Goal: Task Accomplishment & Management: Use online tool/utility

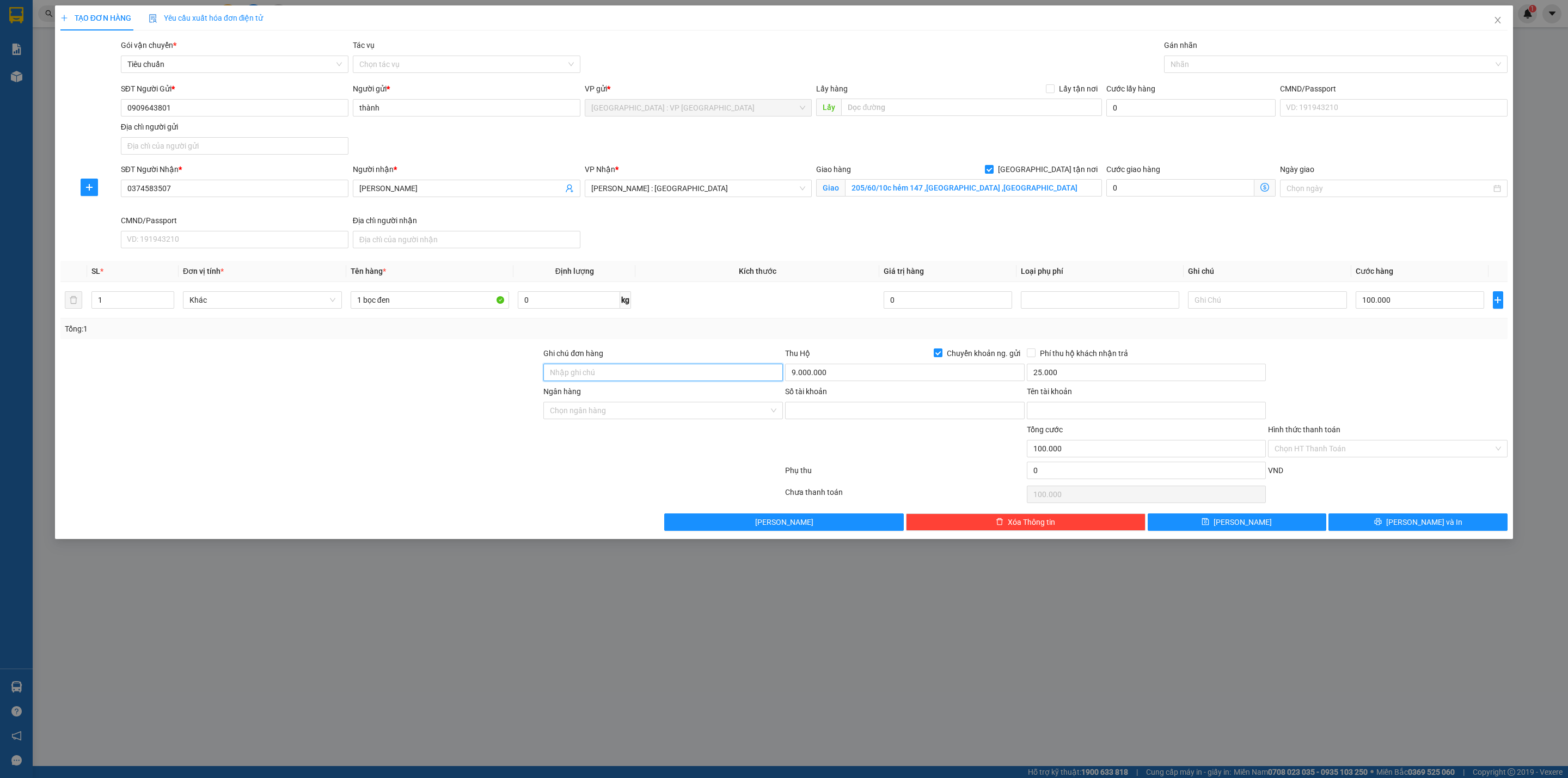
click at [629, 381] on input "Ghi chú đơn hàng" at bounding box center [663, 372] width 239 height 18
click at [888, 410] on input "Số tài khoản" at bounding box center [904, 410] width 239 height 18
paste input "4345354224"
type input "4345354224"
drag, startPoint x: 1054, startPoint y: 409, endPoint x: 1008, endPoint y: 409, distance: 46.0
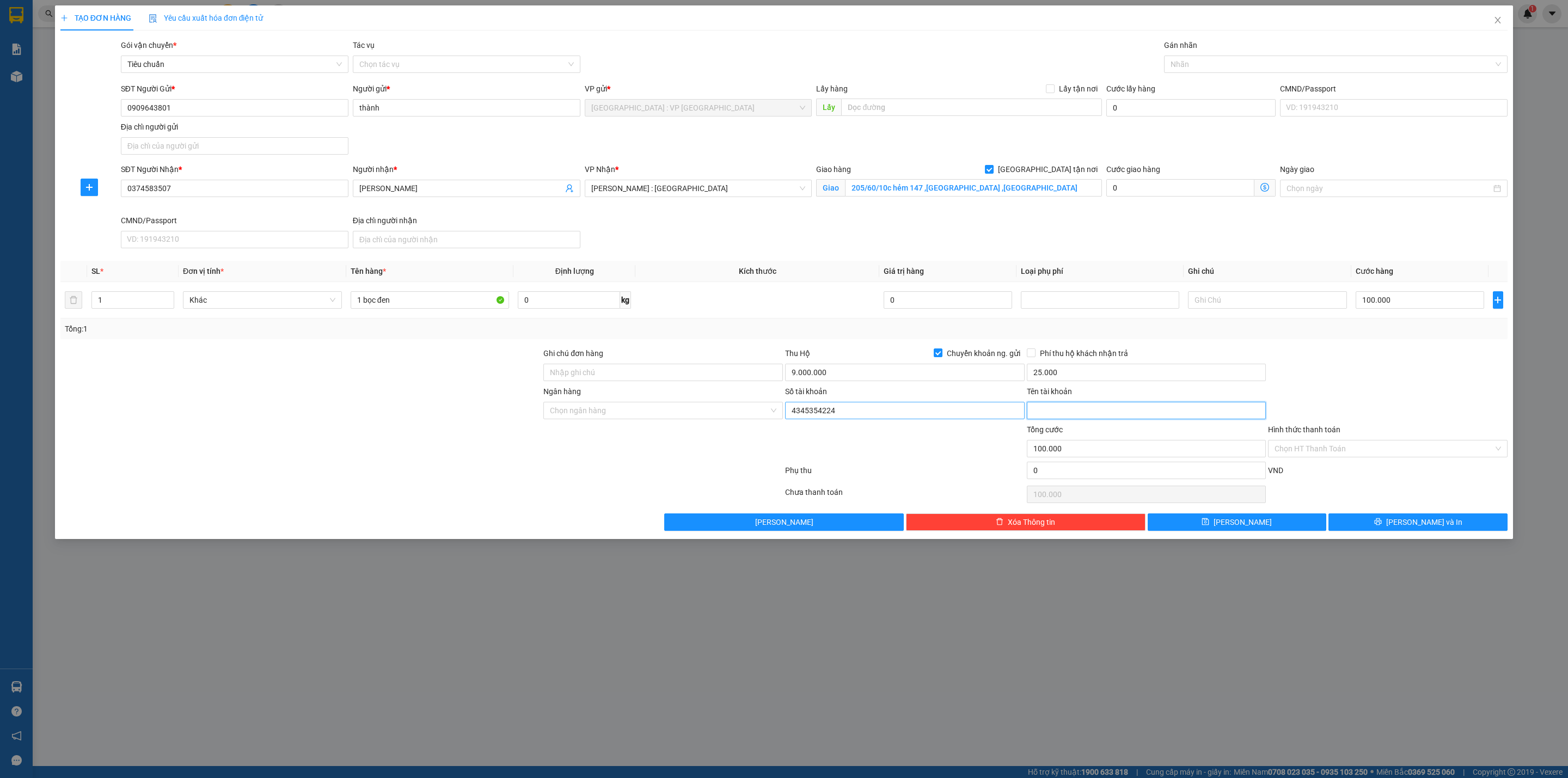
click at [1054, 409] on input "Tên tài khoản" at bounding box center [1146, 410] width 239 height 18
paste input "tran duc [PERSON_NAME]"
type input "tran duc [PERSON_NAME]"
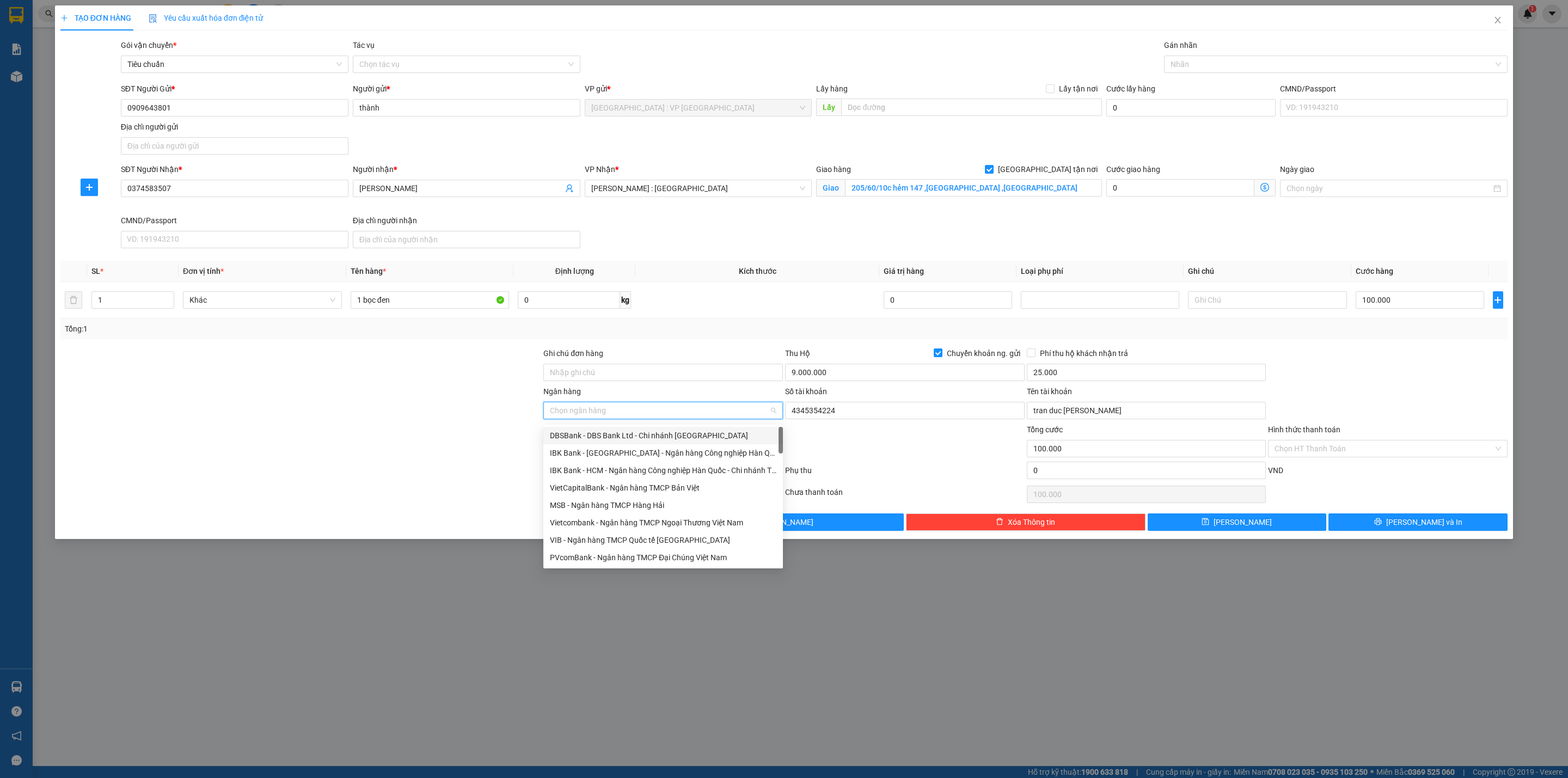
click at [570, 406] on input "Ngân hàng" at bounding box center [659, 410] width 219 height 16
type input "mbb"
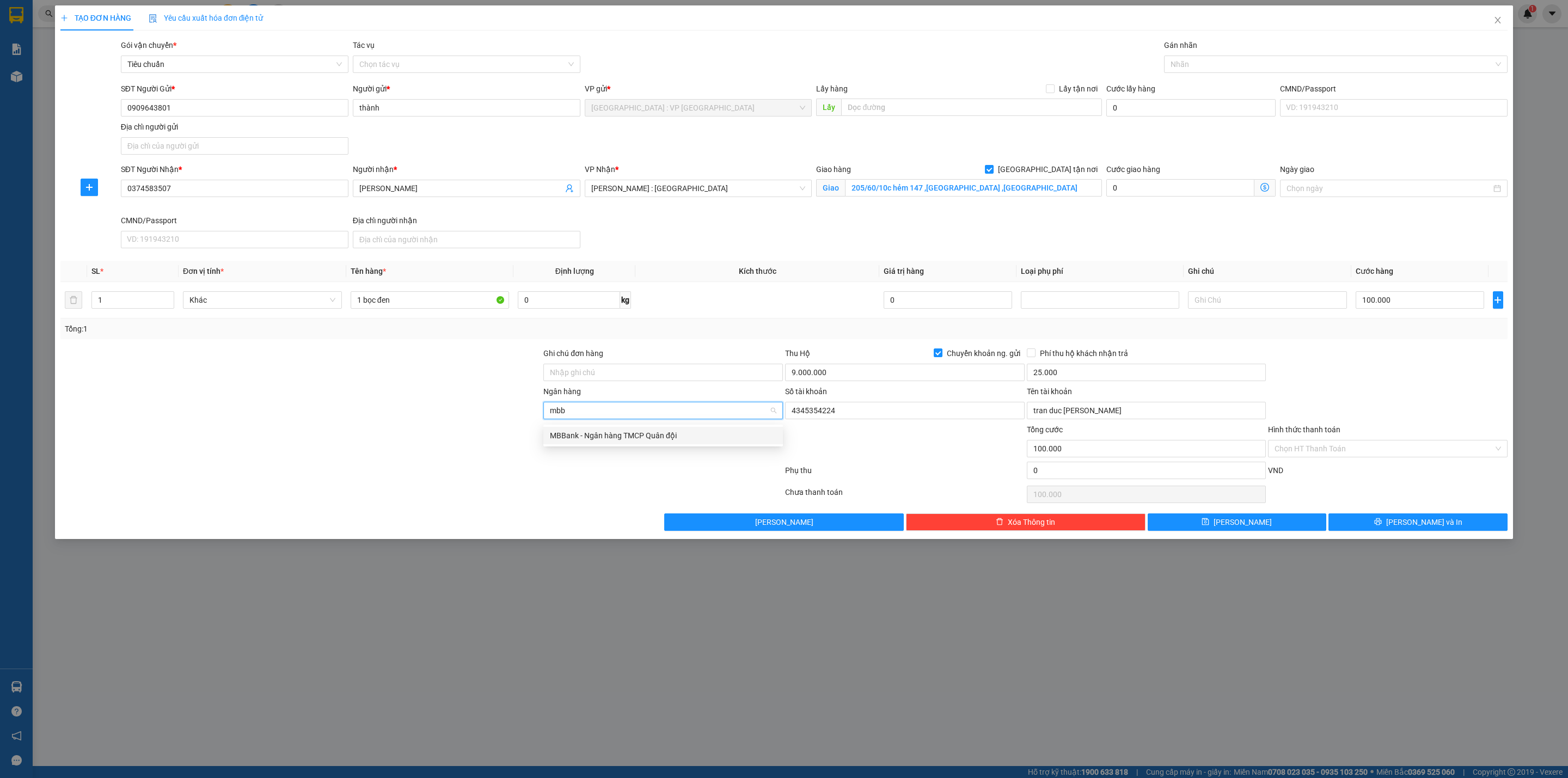
click at [613, 439] on div "MBBank - Ngân hàng TMCP Quân đội" at bounding box center [663, 436] width 226 height 12
drag, startPoint x: 587, startPoint y: 475, endPoint x: 1128, endPoint y: 356, distance: 553.9
click at [589, 475] on div at bounding box center [421, 472] width 724 height 22
click at [1048, 356] on span "Phí thu hộ khách nhận trả" at bounding box center [1084, 353] width 97 height 12
click at [1035, 356] on input "Phí thu hộ khách nhận trả" at bounding box center [1031, 352] width 8 height 8
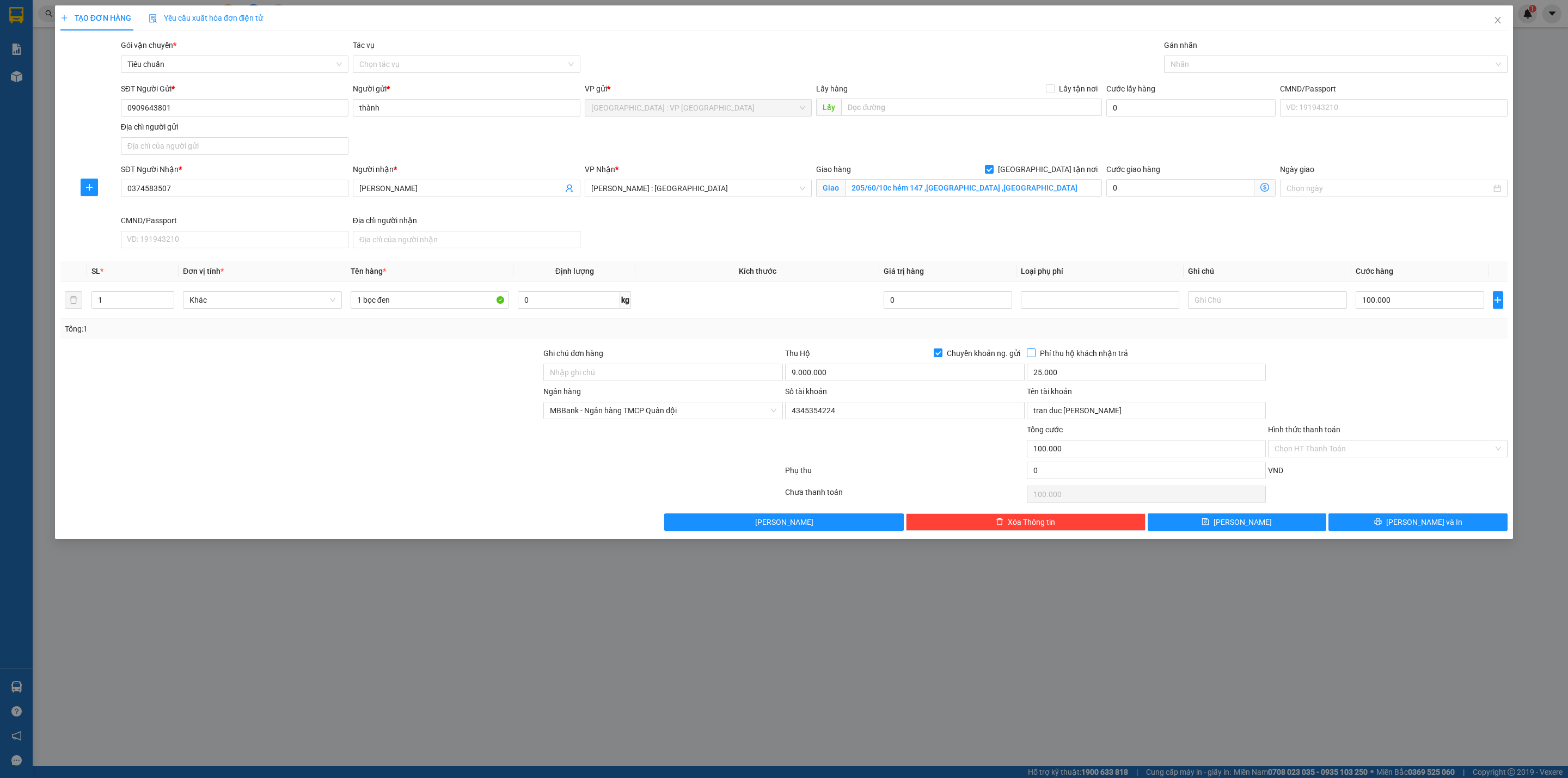
checkbox input "true"
click at [1191, 70] on div at bounding box center [1330, 64] width 327 height 13
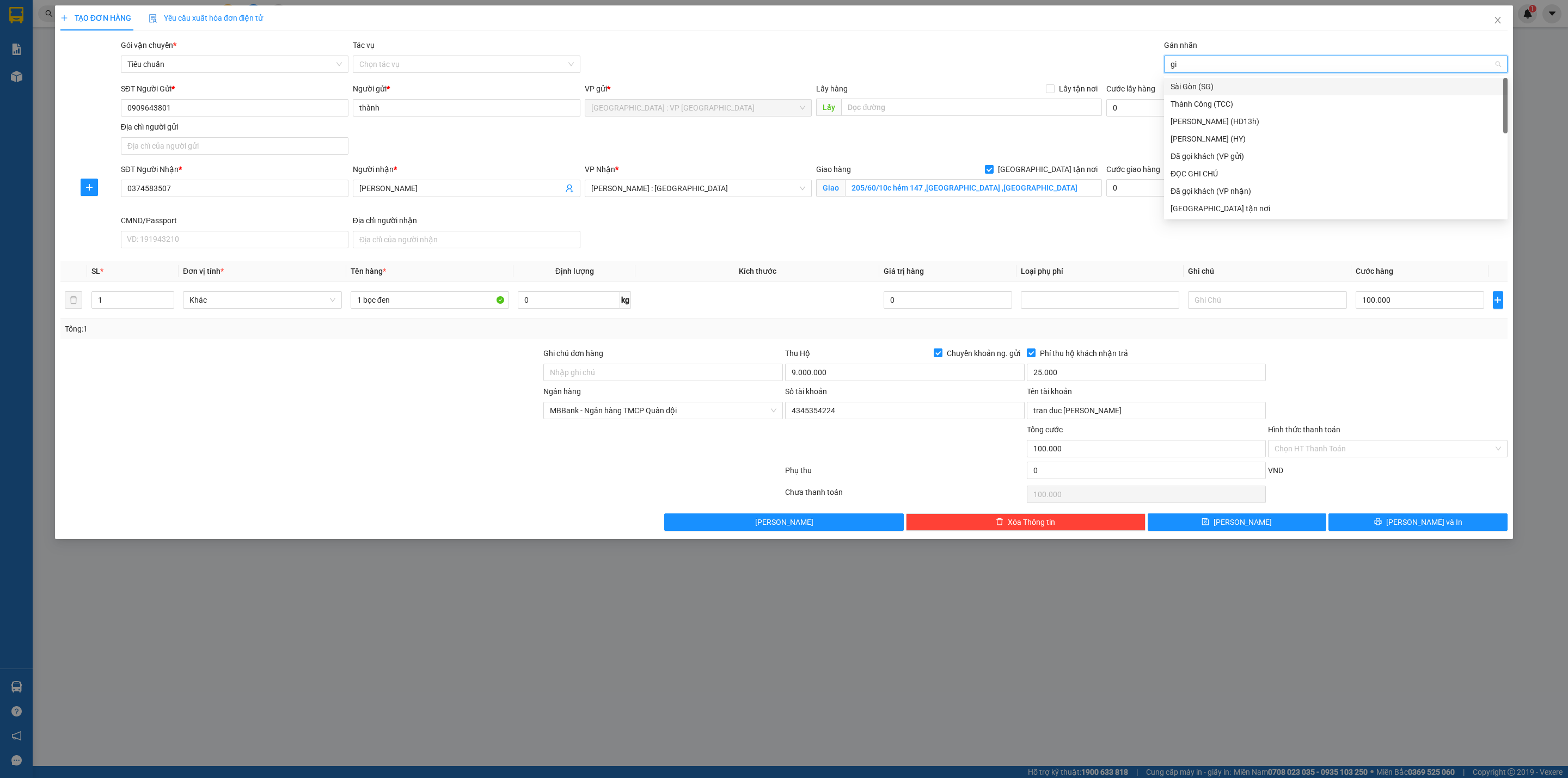
type input "gia"
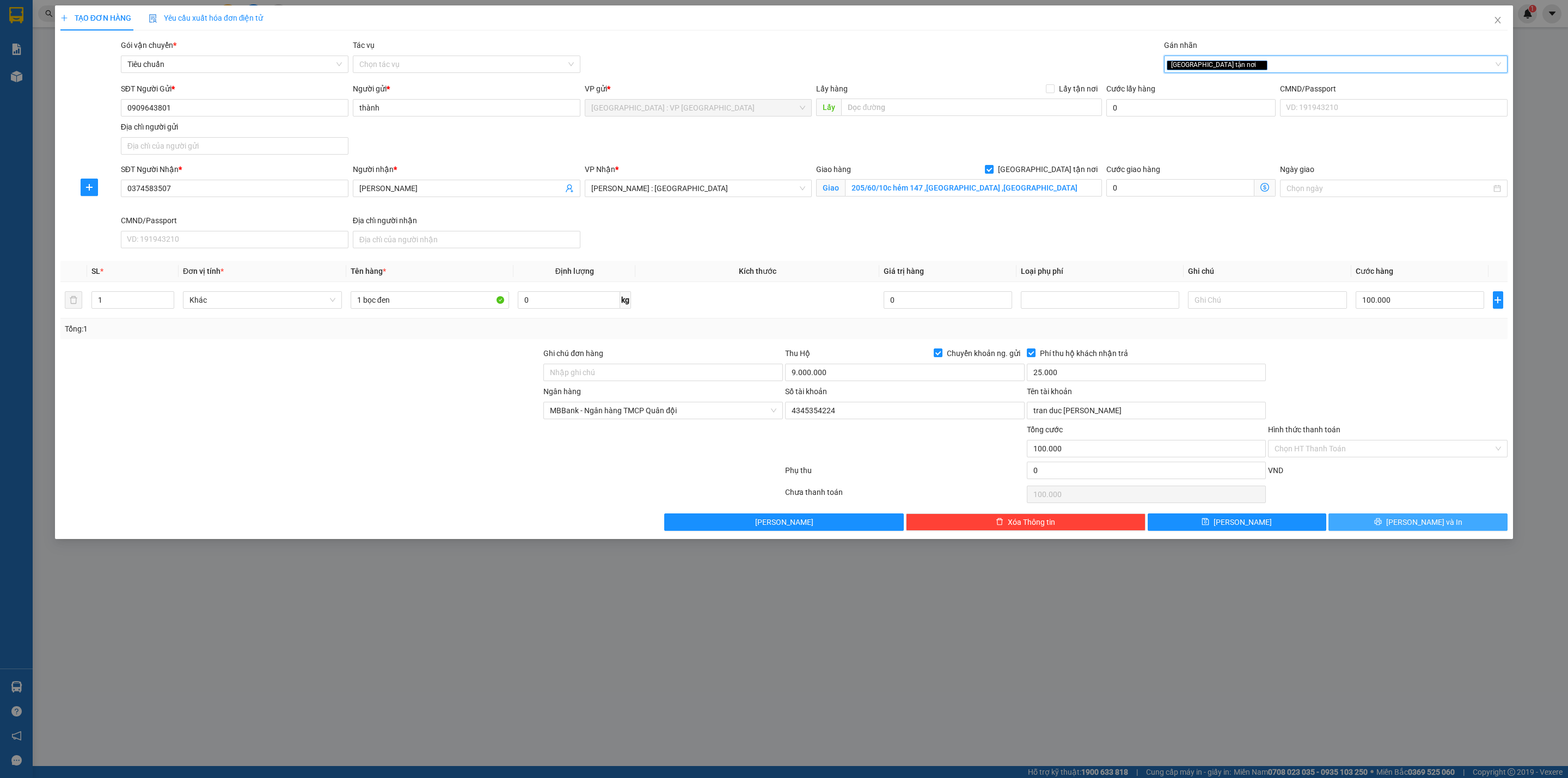
click at [1394, 531] on button "[PERSON_NAME] và In" at bounding box center [1418, 522] width 179 height 18
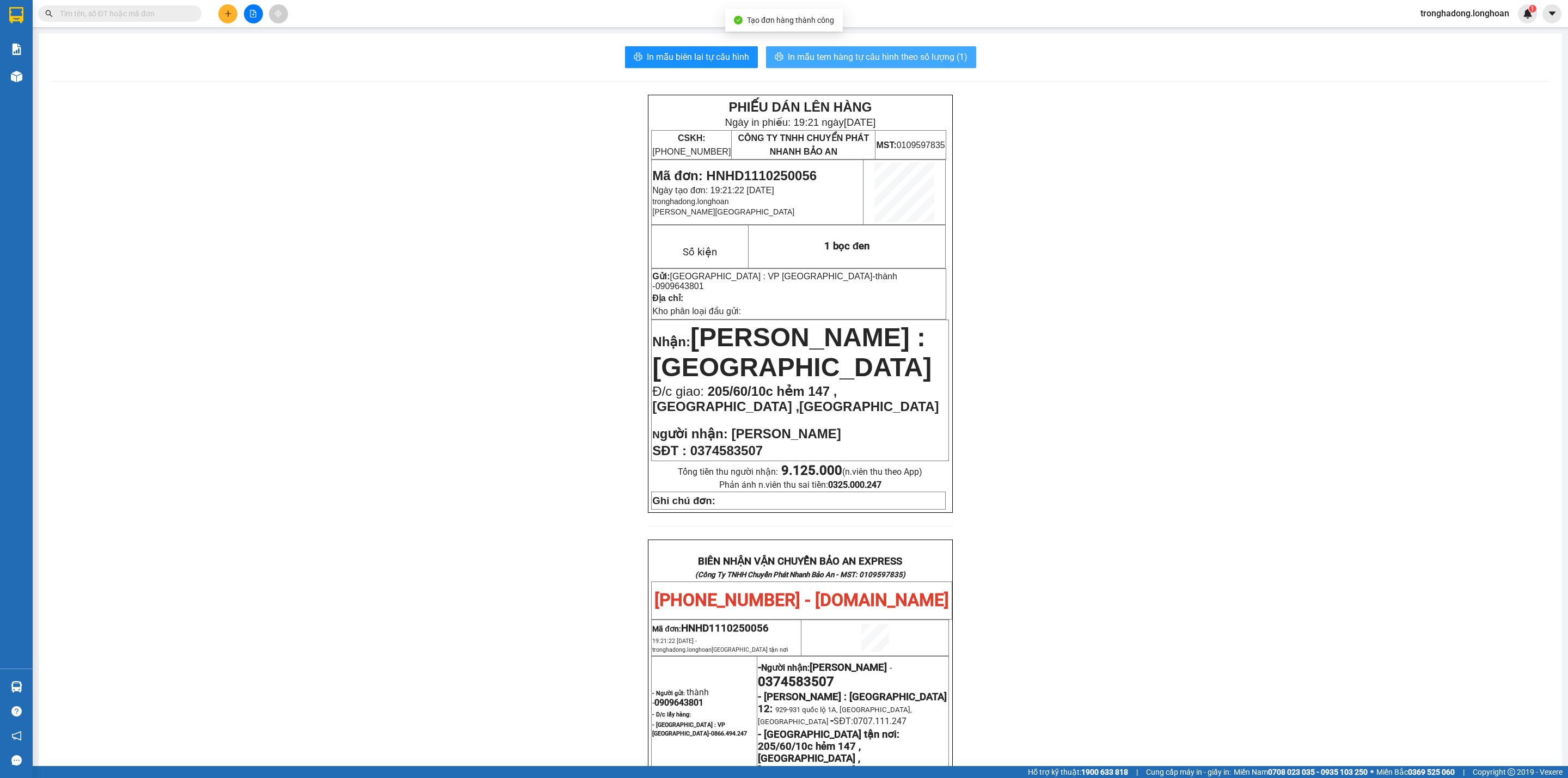
click at [904, 53] on span "In mẫu tem hàng tự cấu hình theo số lượng (1)" at bounding box center [877, 57] width 179 height 14
click at [722, 51] on span "In mẫu biên lai tự cấu hình" at bounding box center [697, 57] width 102 height 14
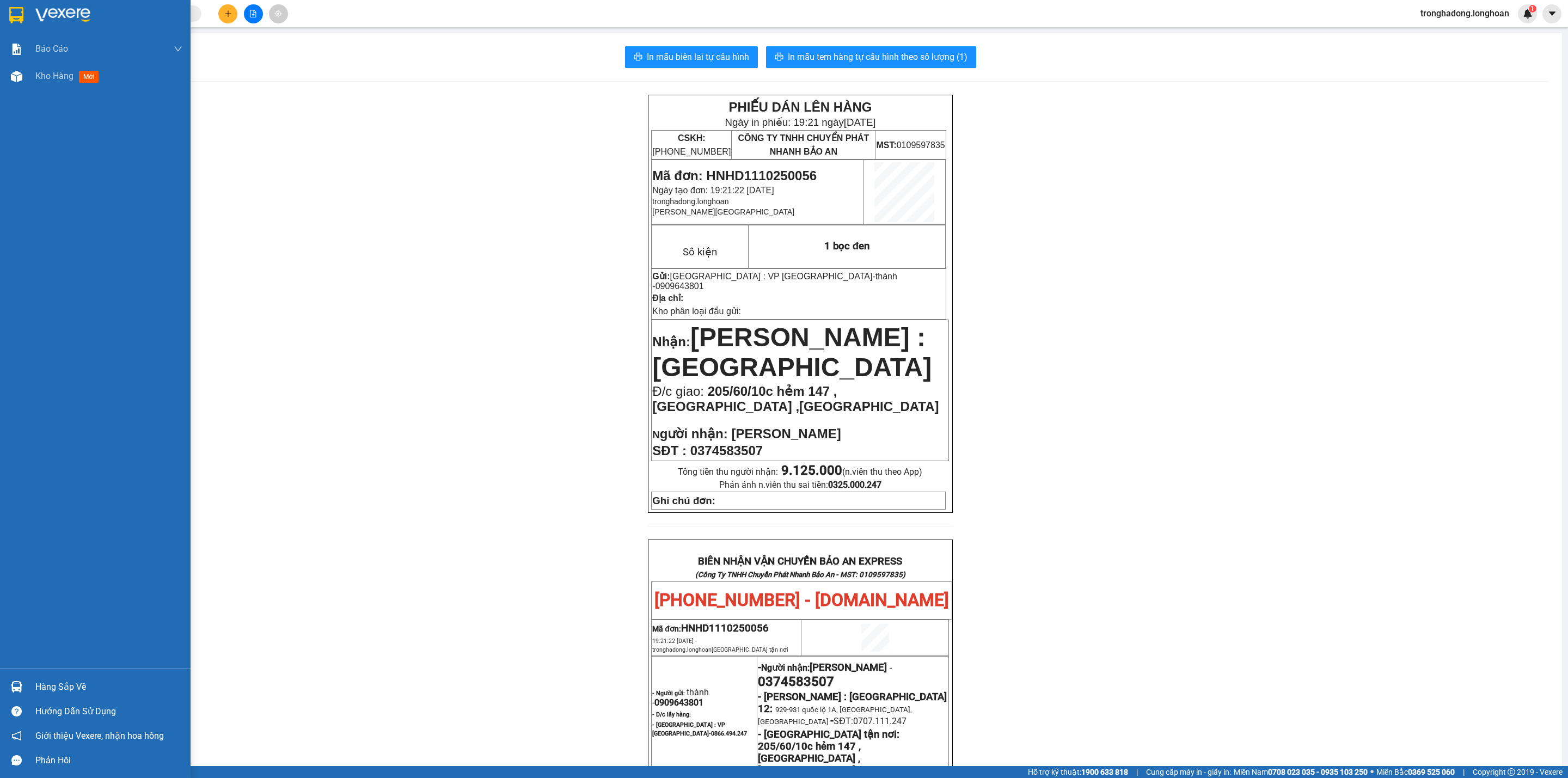
click at [22, 13] on img at bounding box center [16, 15] width 14 height 16
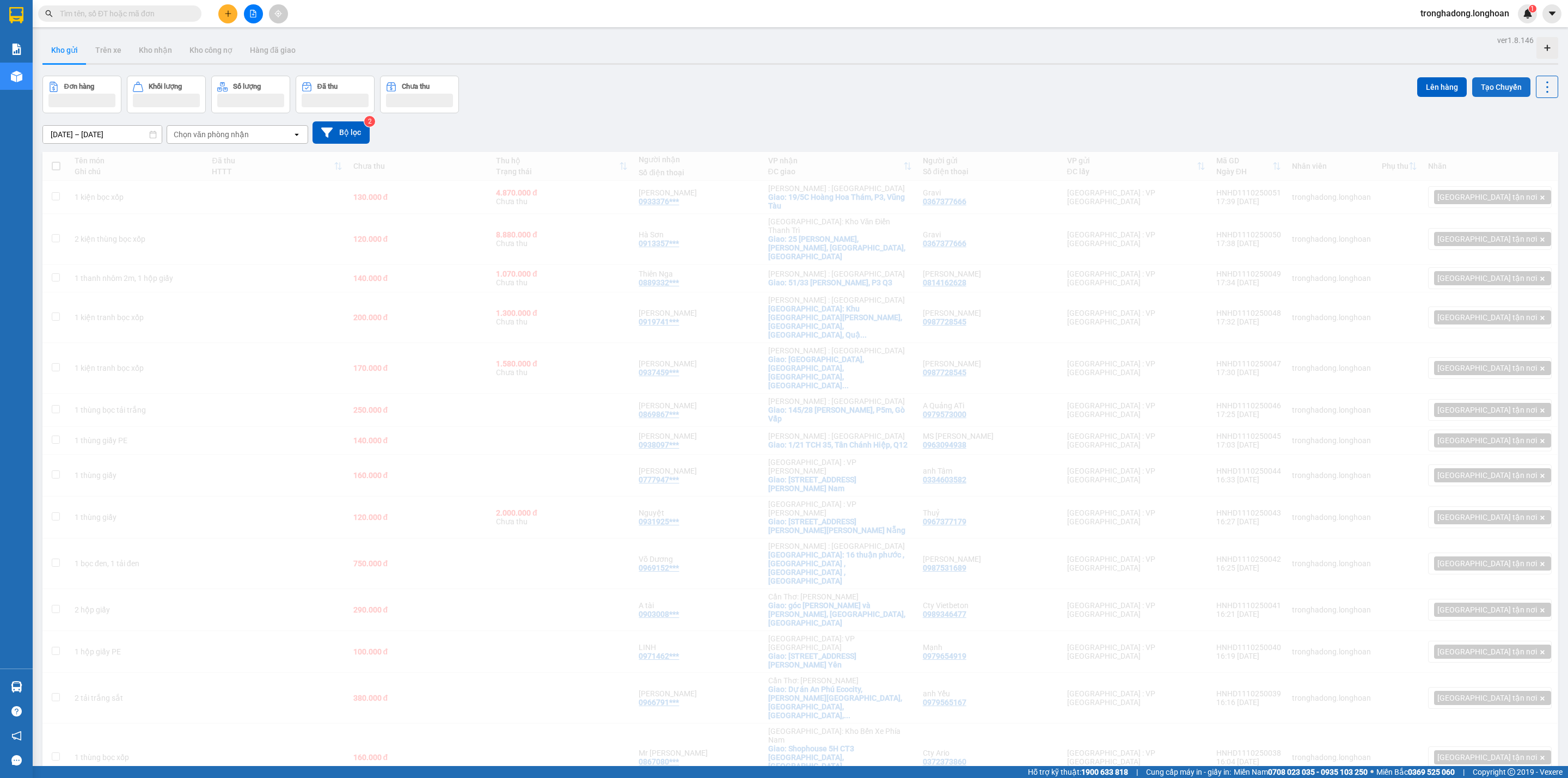
click at [1487, 90] on button "Tạo Chuyến" at bounding box center [1501, 86] width 59 height 19
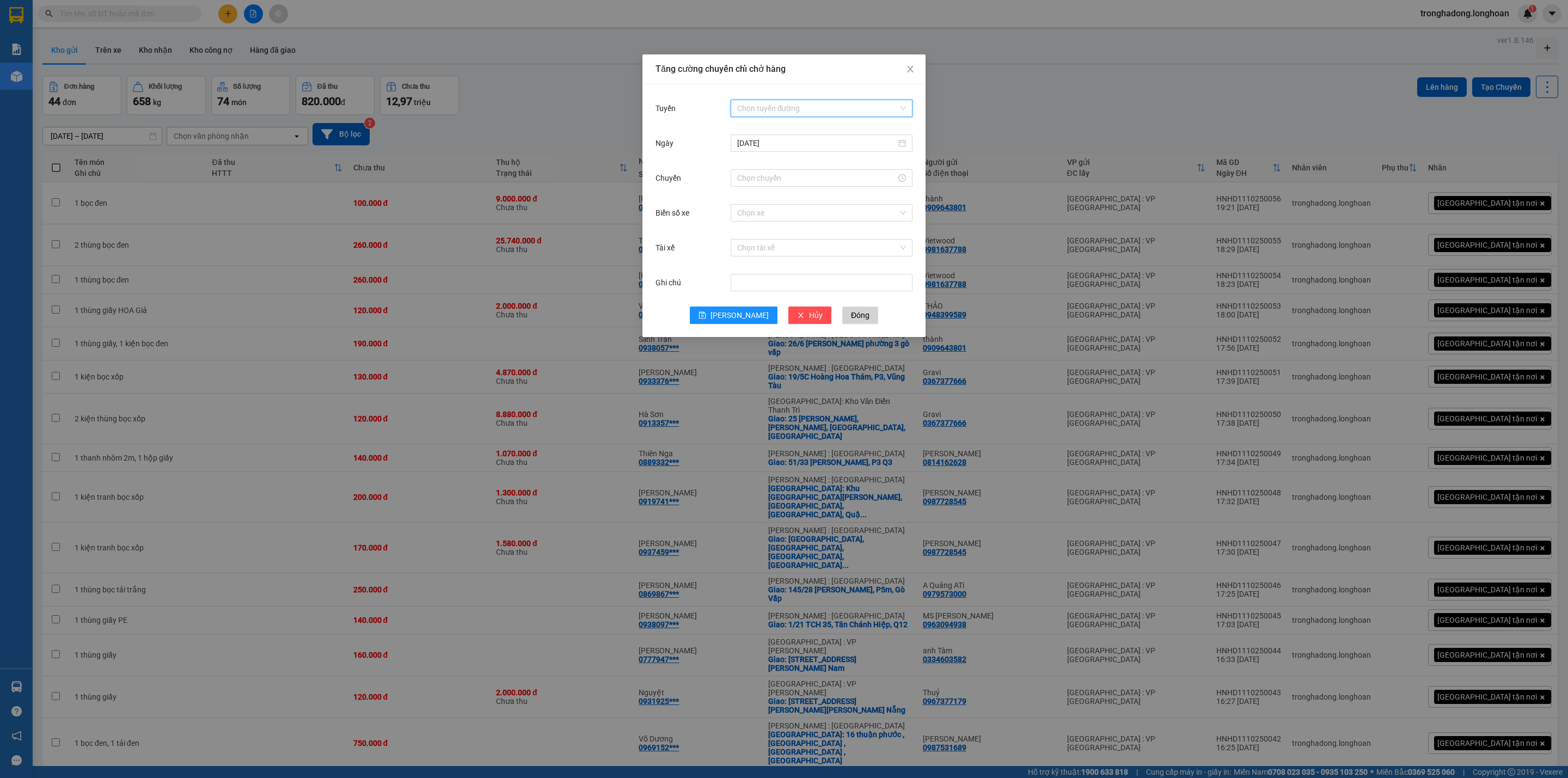
click at [790, 106] on input "Tuyến" at bounding box center [817, 108] width 161 height 16
click at [791, 188] on div "VP Hà Đông - Kho HN" at bounding box center [821, 185] width 169 height 12
click at [784, 180] on input "Chuyến" at bounding box center [817, 178] width 159 height 12
click at [754, 321] on link "Bây giờ" at bounding box center [750, 325] width 25 height 8
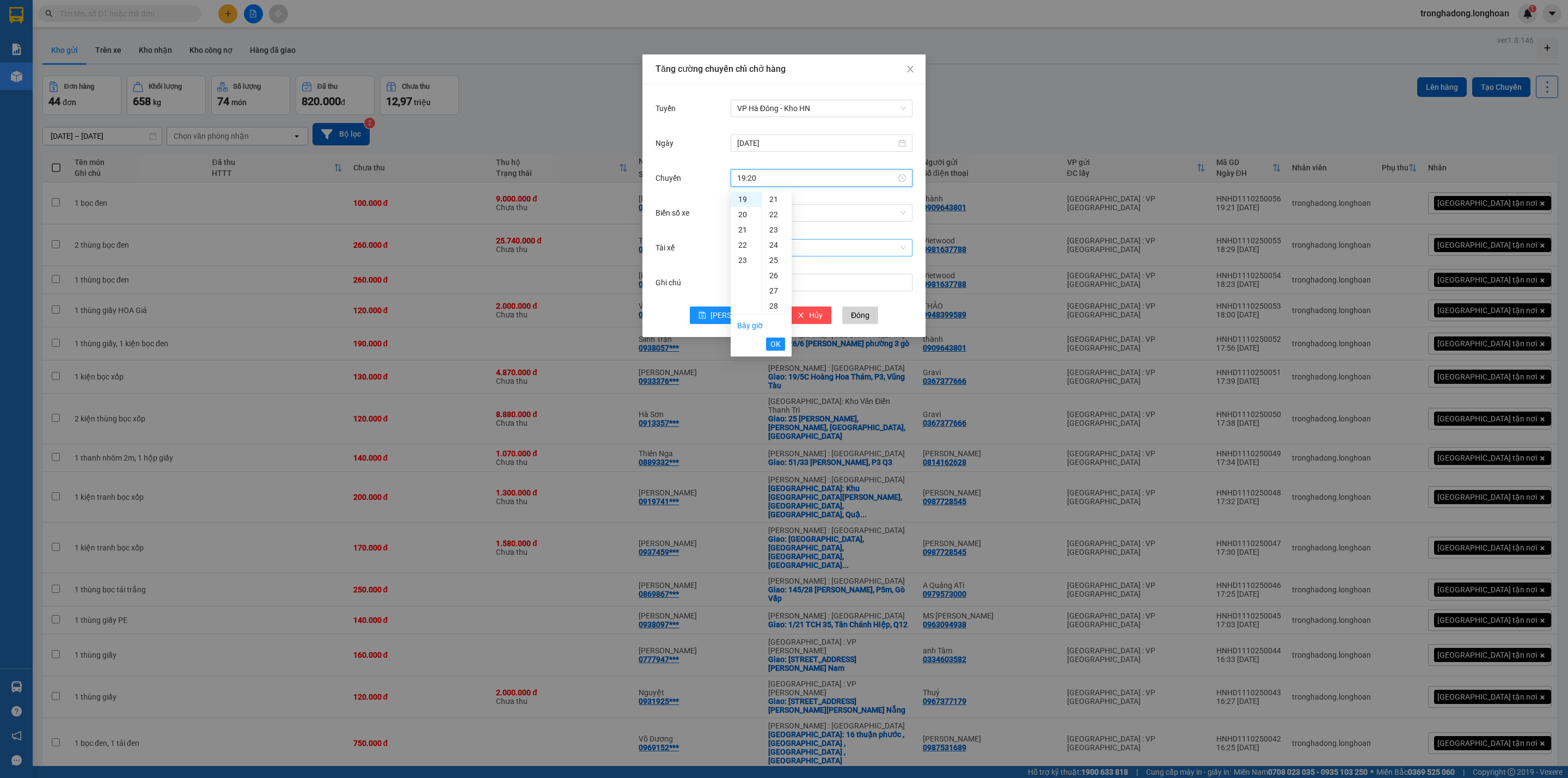
scroll to position [304, 0]
click at [777, 347] on span "OK" at bounding box center [775, 344] width 10 height 12
type input "19:20"
click at [794, 209] on input "Biển số xe" at bounding box center [817, 212] width 161 height 16
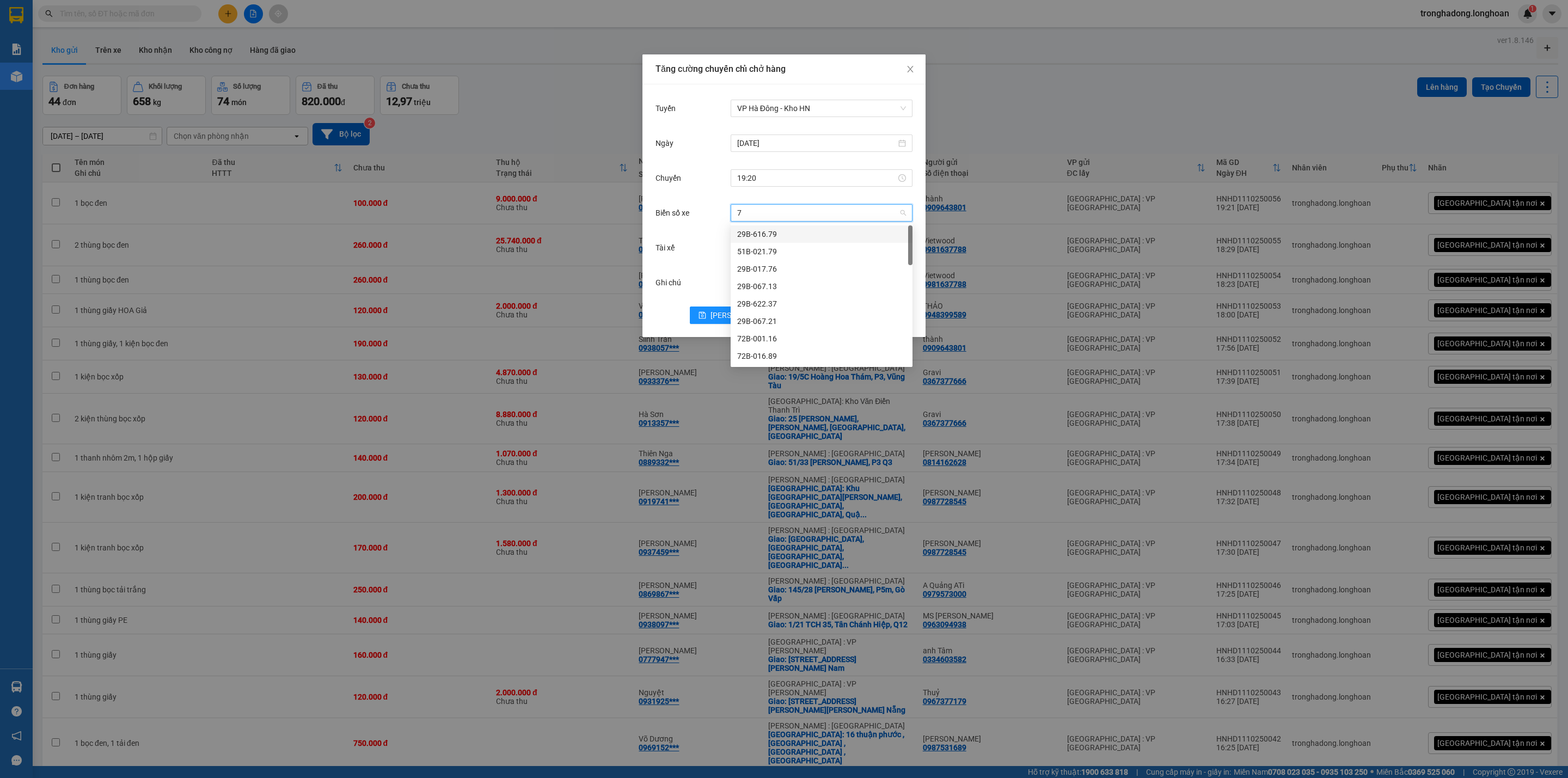
type input "71"
click at [795, 235] on div "29E-139.71" at bounding box center [821, 234] width 169 height 12
click at [774, 249] on input "Tài xế" at bounding box center [817, 247] width 161 height 16
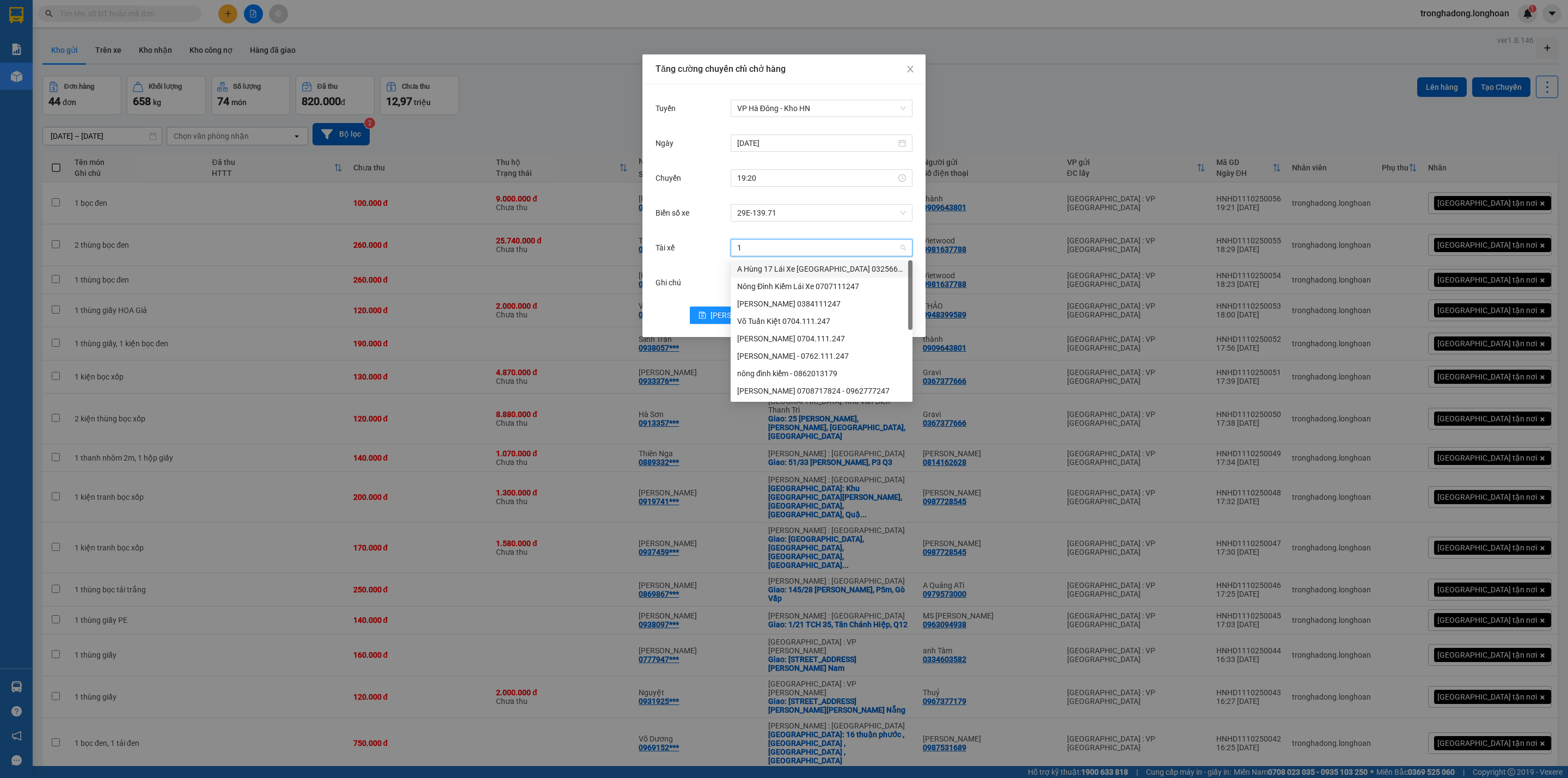
type input "17"
click at [774, 263] on div "A Hùng 17 Lái Xe [GEOGRAPHIC_DATA] 0325666247" at bounding box center [826, 269] width 178 height 12
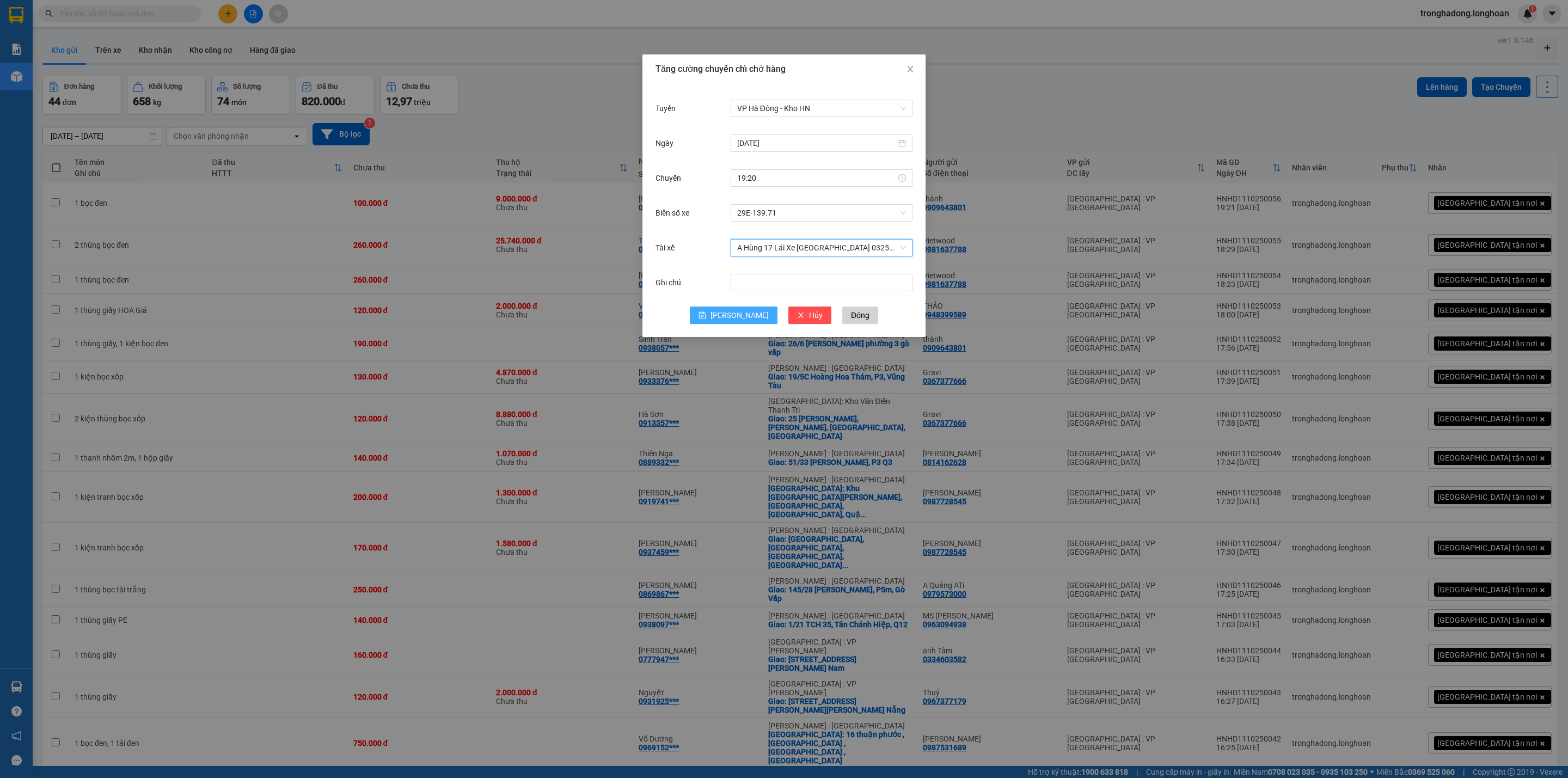
click at [706, 316] on icon "save" at bounding box center [702, 316] width 8 height 8
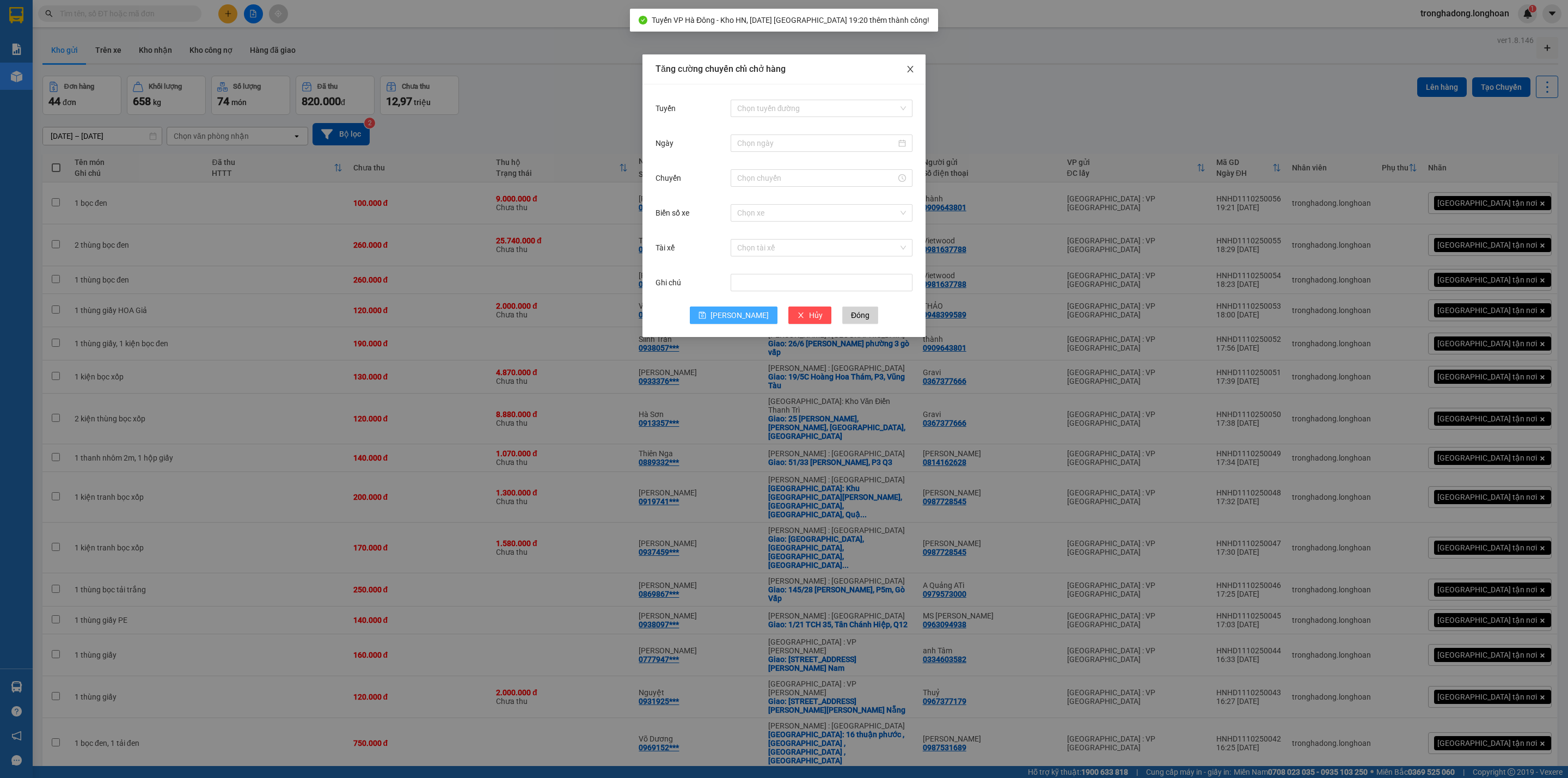
click at [912, 66] on icon "close" at bounding box center [910, 68] width 8 height 8
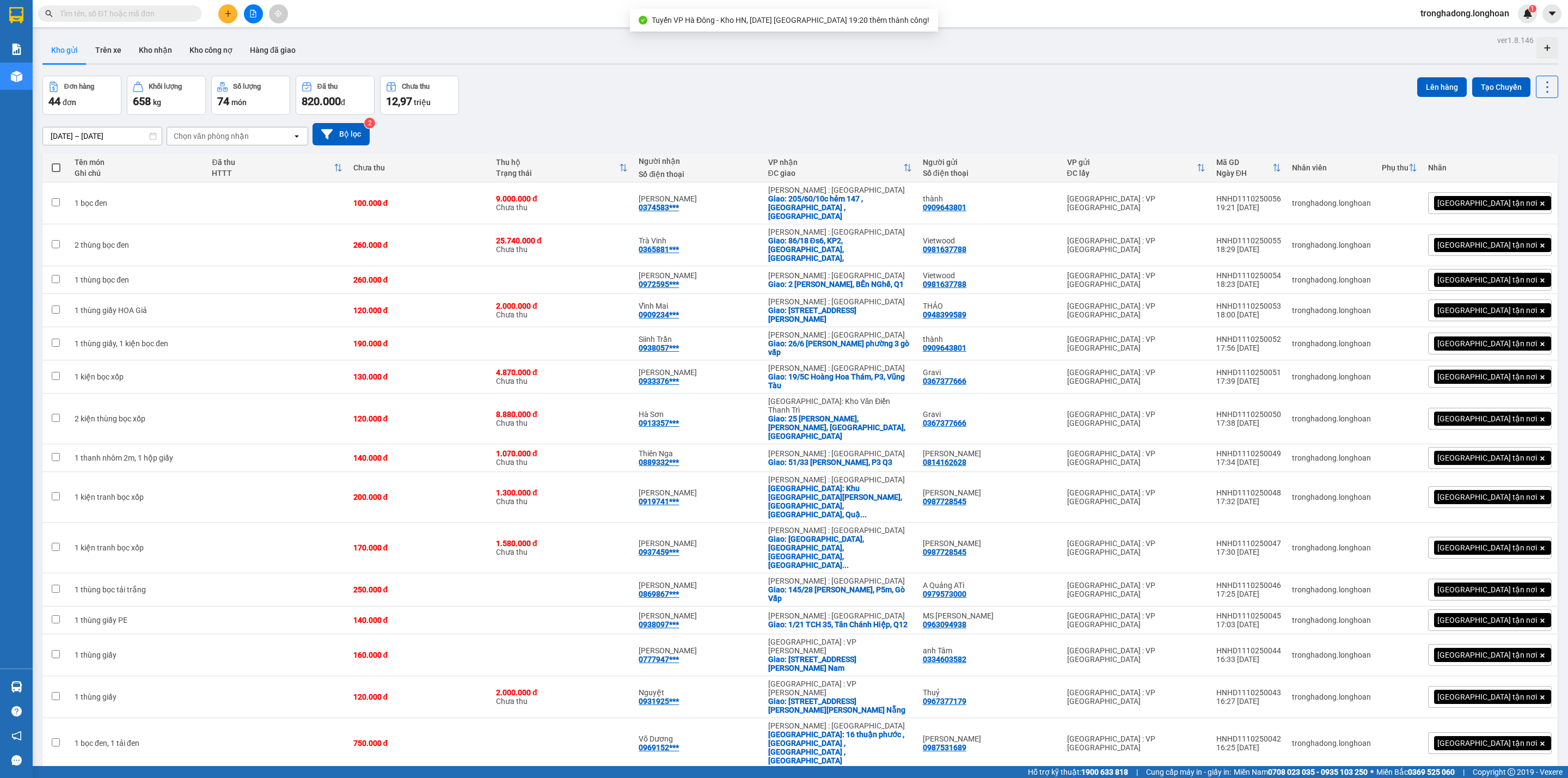
click at [1088, 78] on div "Đơn hàng 44 đơn Khối lượng 658 kg Số lượng 74 món Đã thu 820.000 đ Chưa thu 12,…" at bounding box center [800, 95] width 1516 height 39
click at [59, 165] on span at bounding box center [55, 167] width 8 height 8
click at [56, 162] on input "checkbox" at bounding box center [56, 162] width 0 height 0
checkbox input "true"
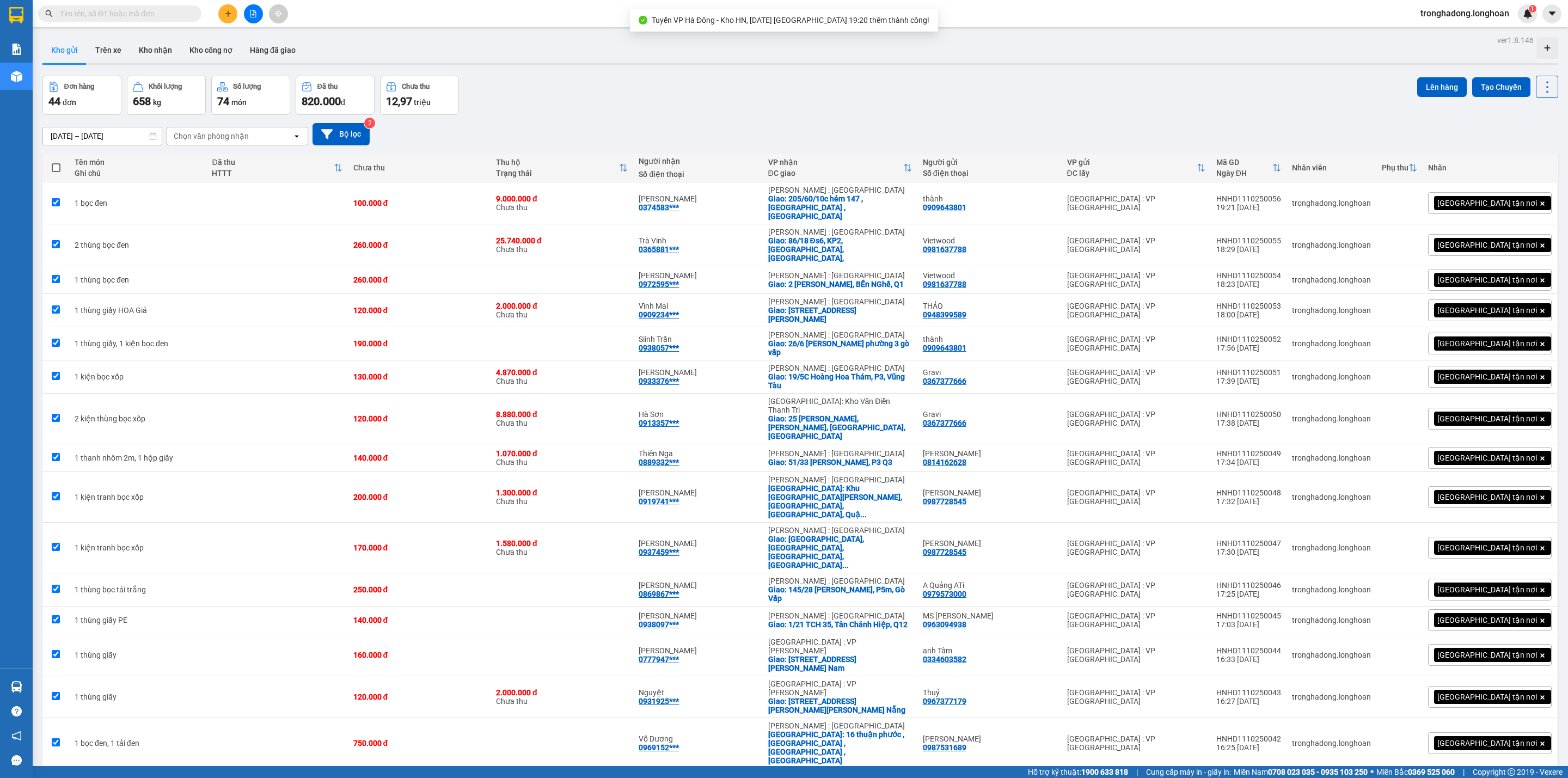
checkbox input "true"
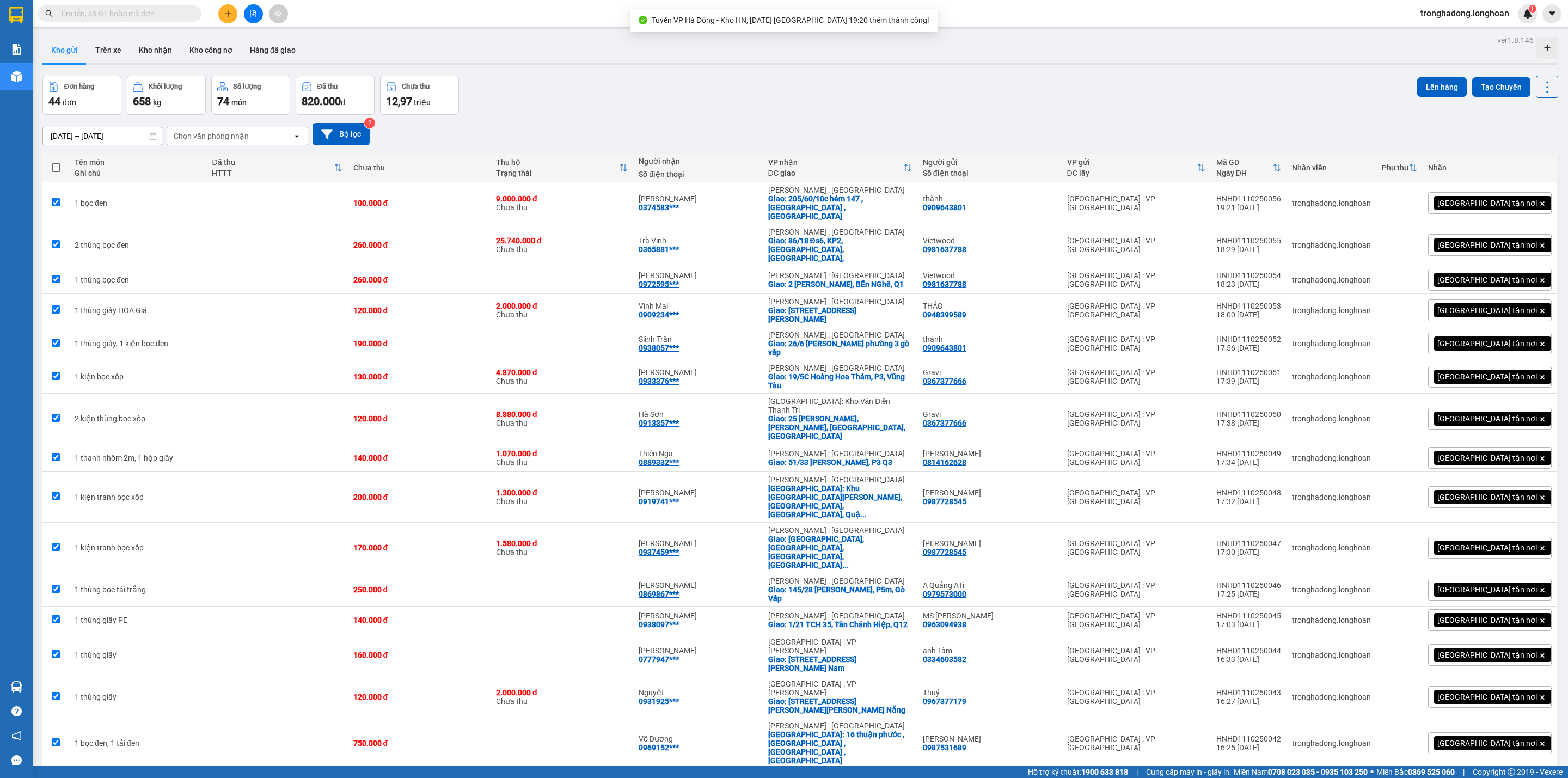
checkbox input "true"
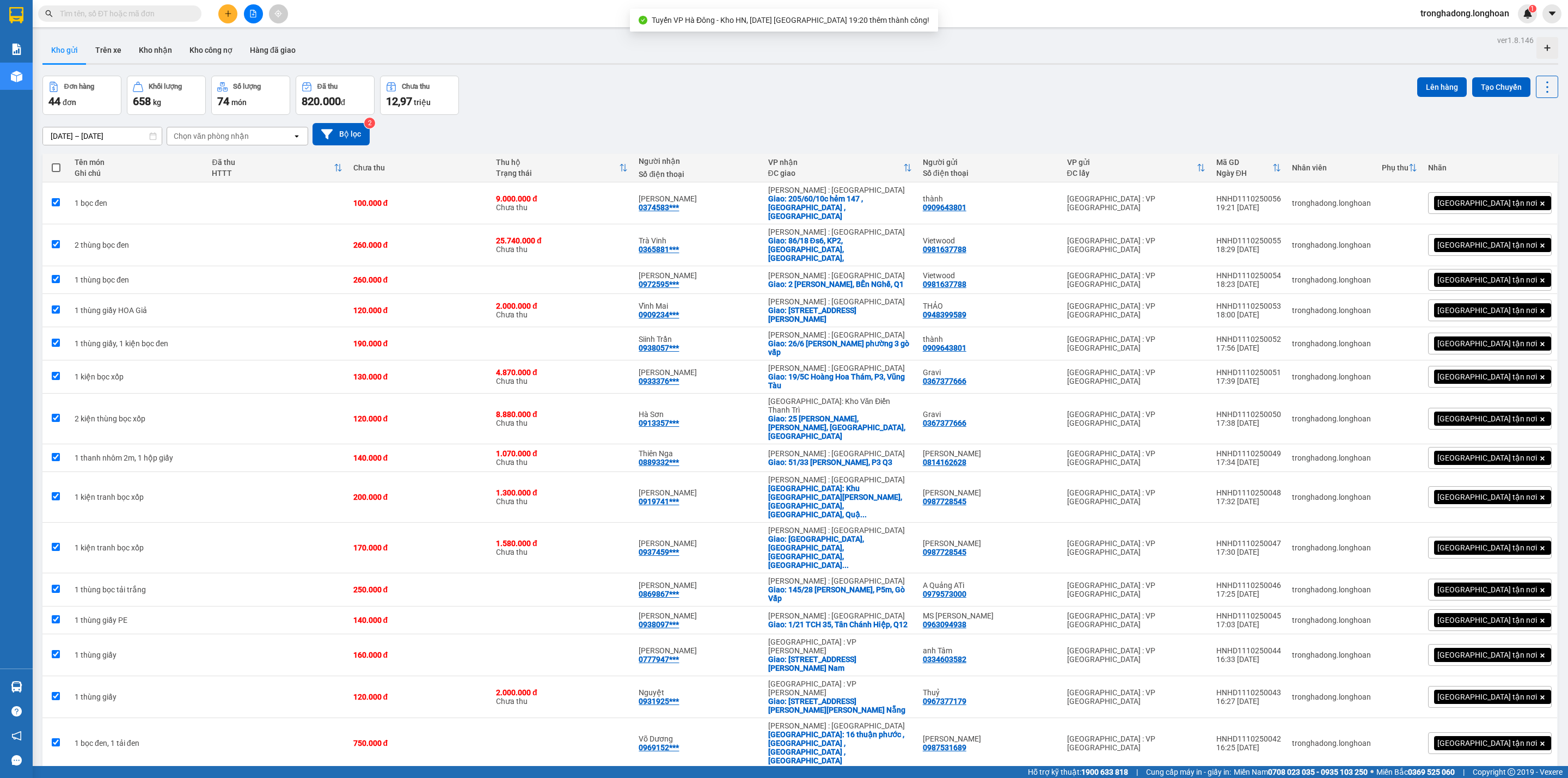
checkbox input "true"
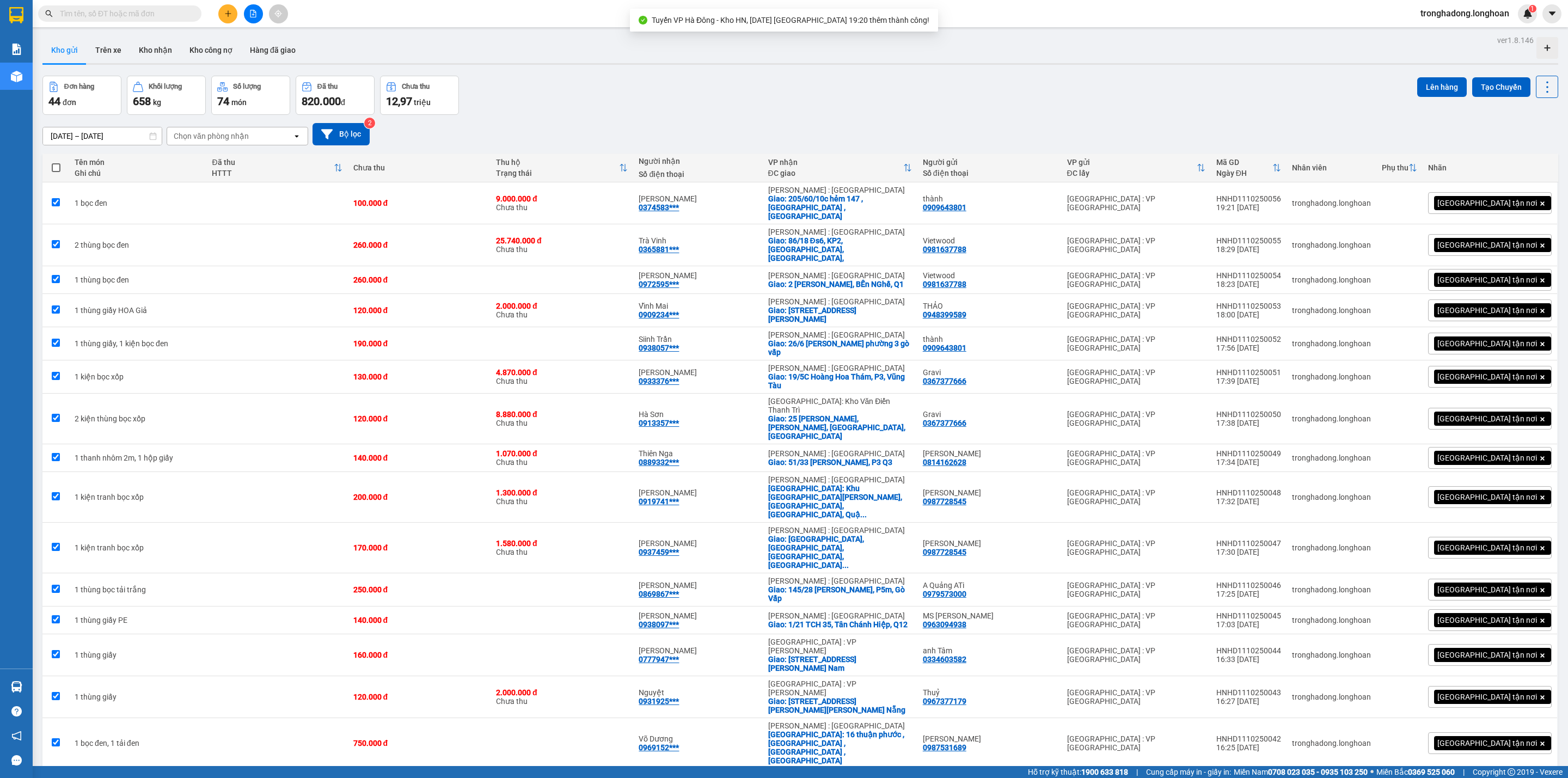
checkbox input "true"
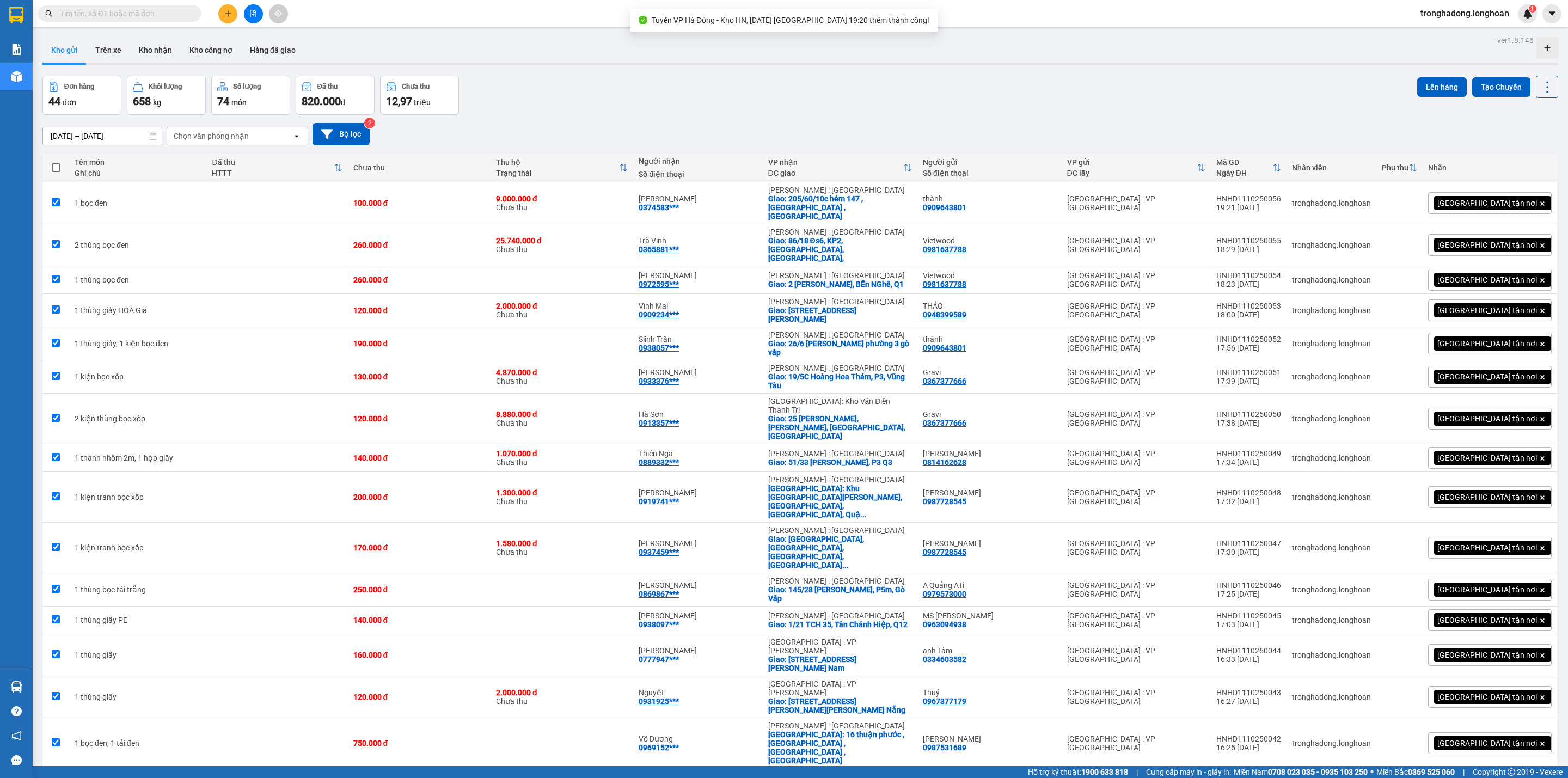
checkbox input "true"
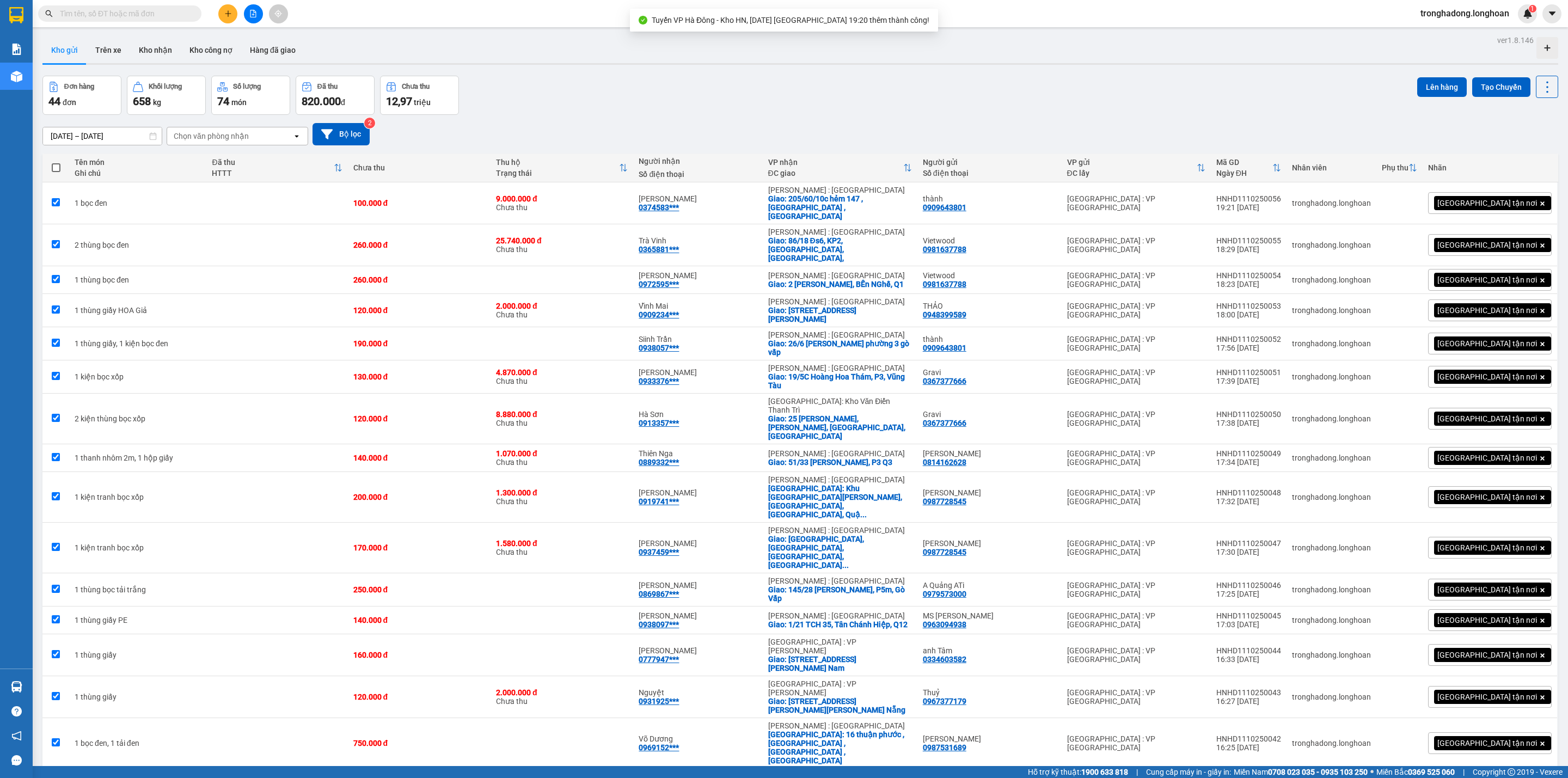
checkbox input "true"
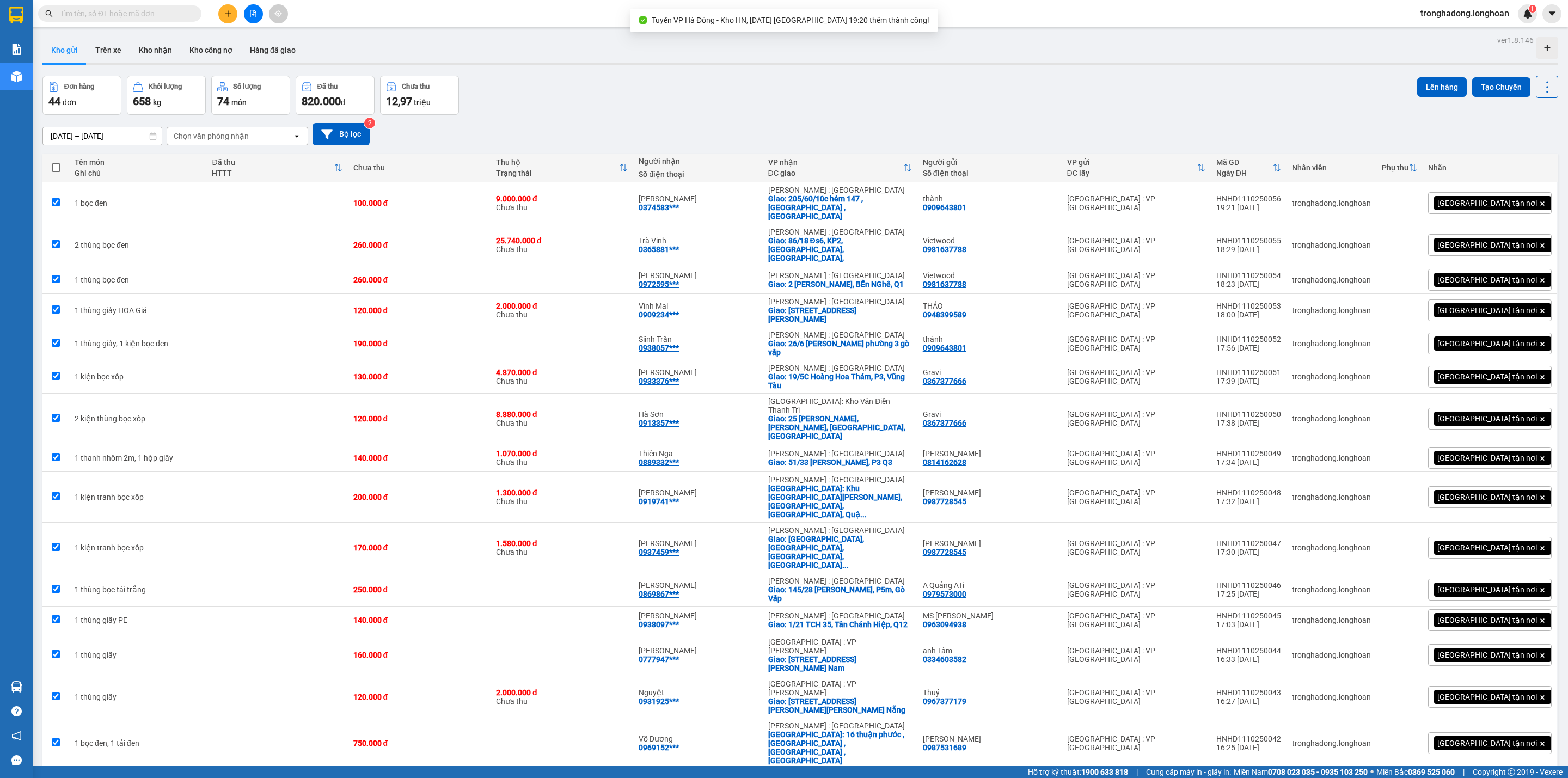
checkbox input "true"
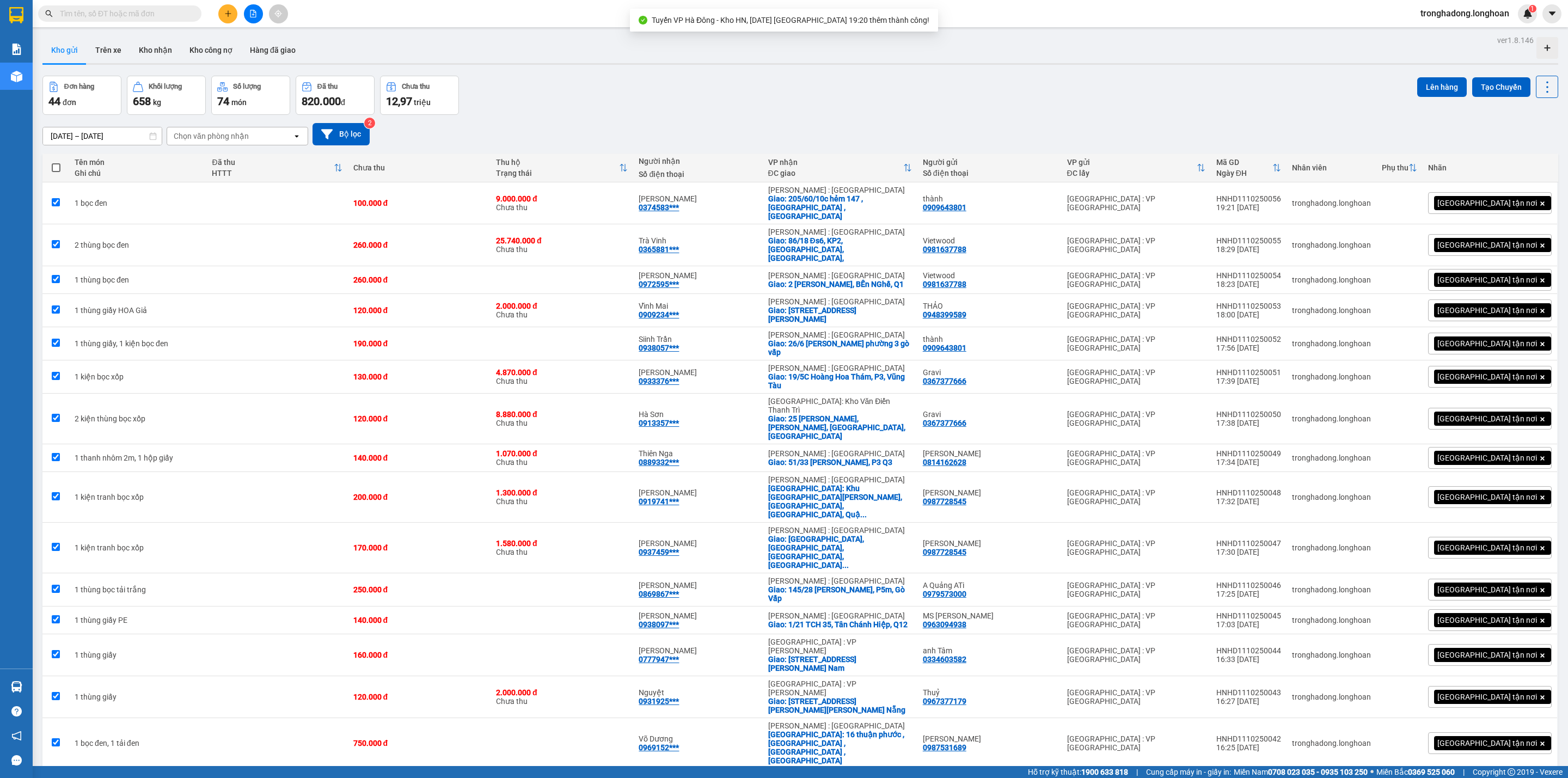
checkbox input "true"
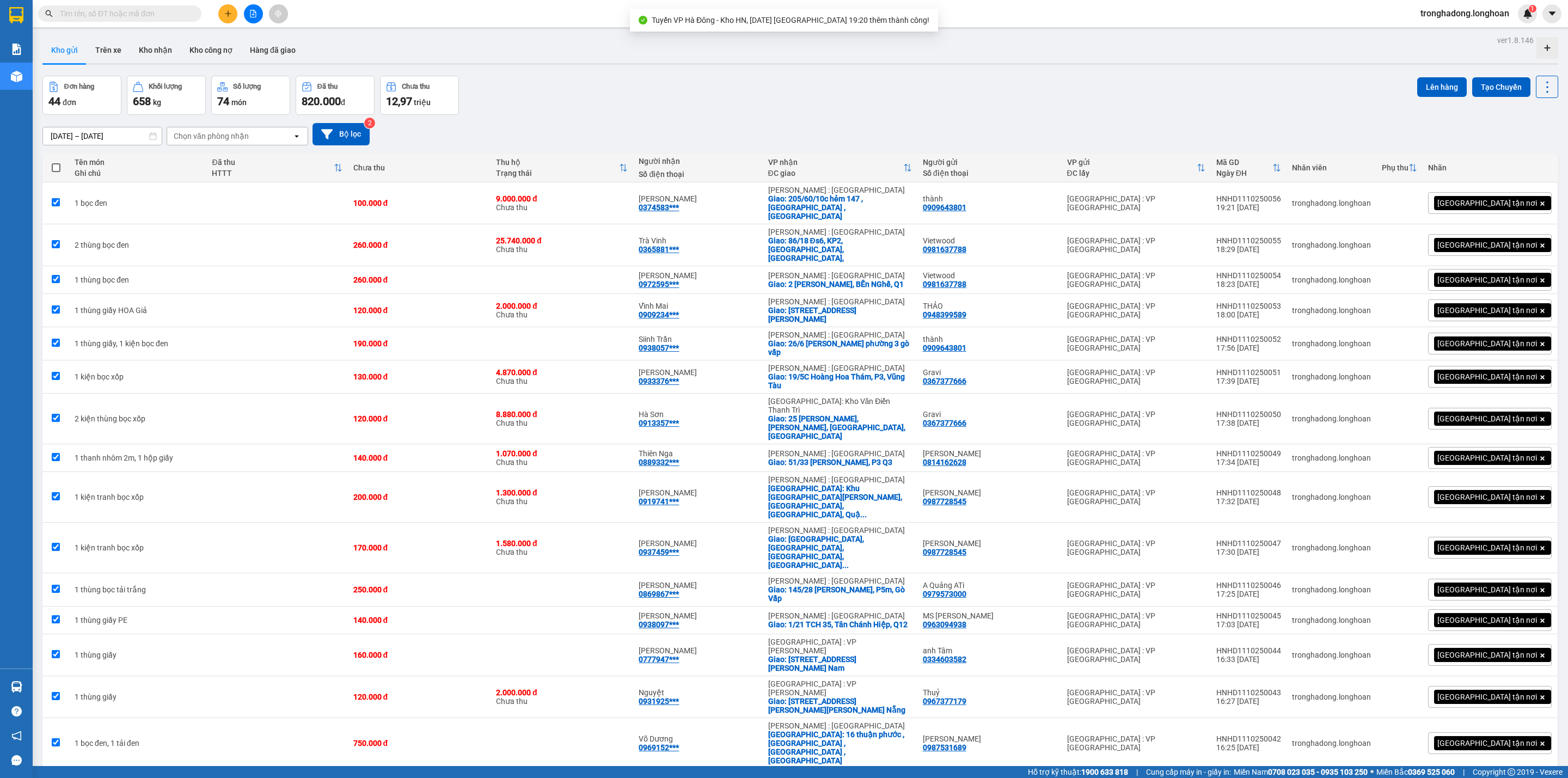
checkbox input "true"
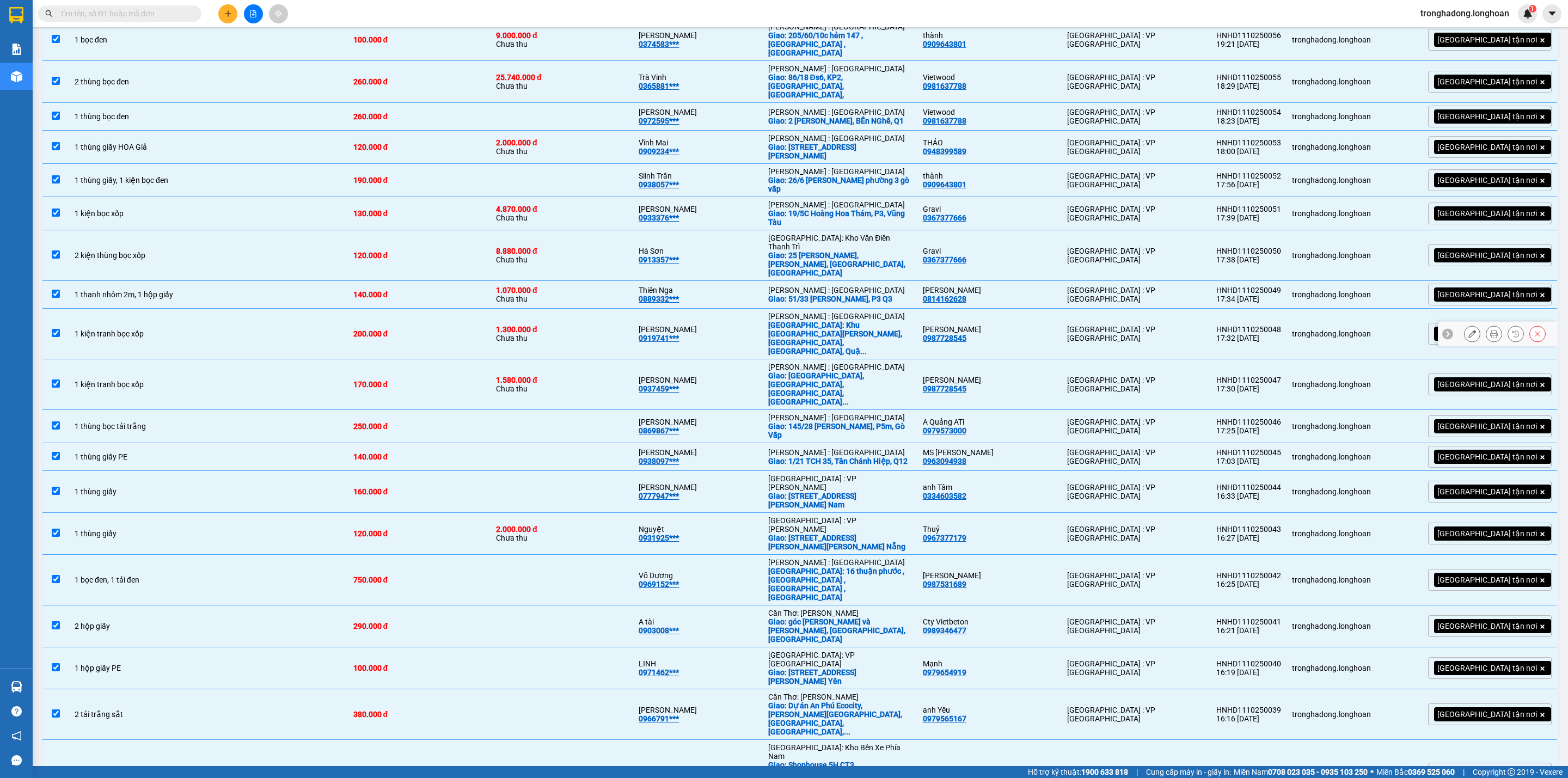
scroll to position [0, 0]
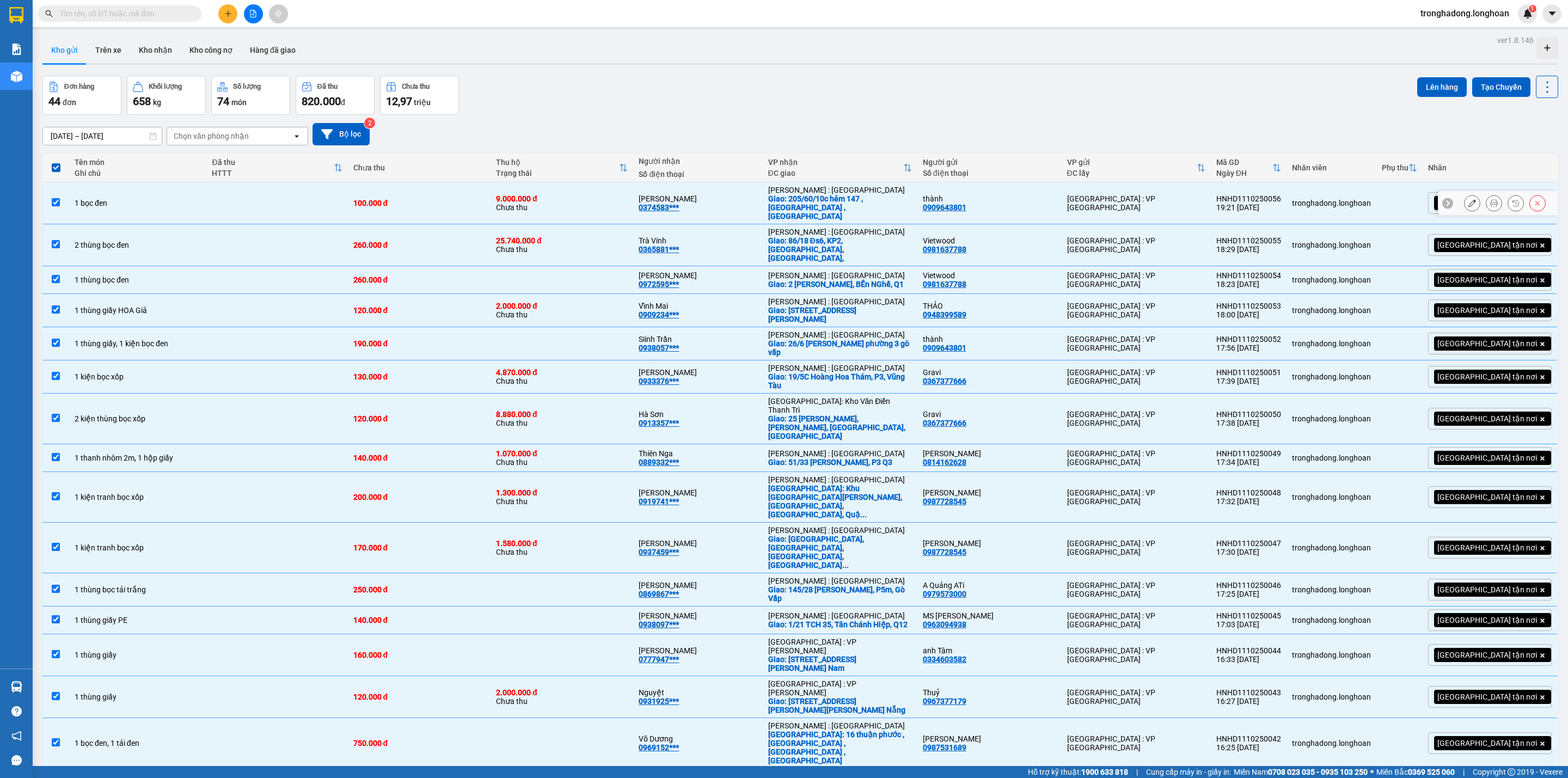
click at [200, 209] on td "1 bọc đen" at bounding box center [138, 203] width 137 height 42
checkbox input "false"
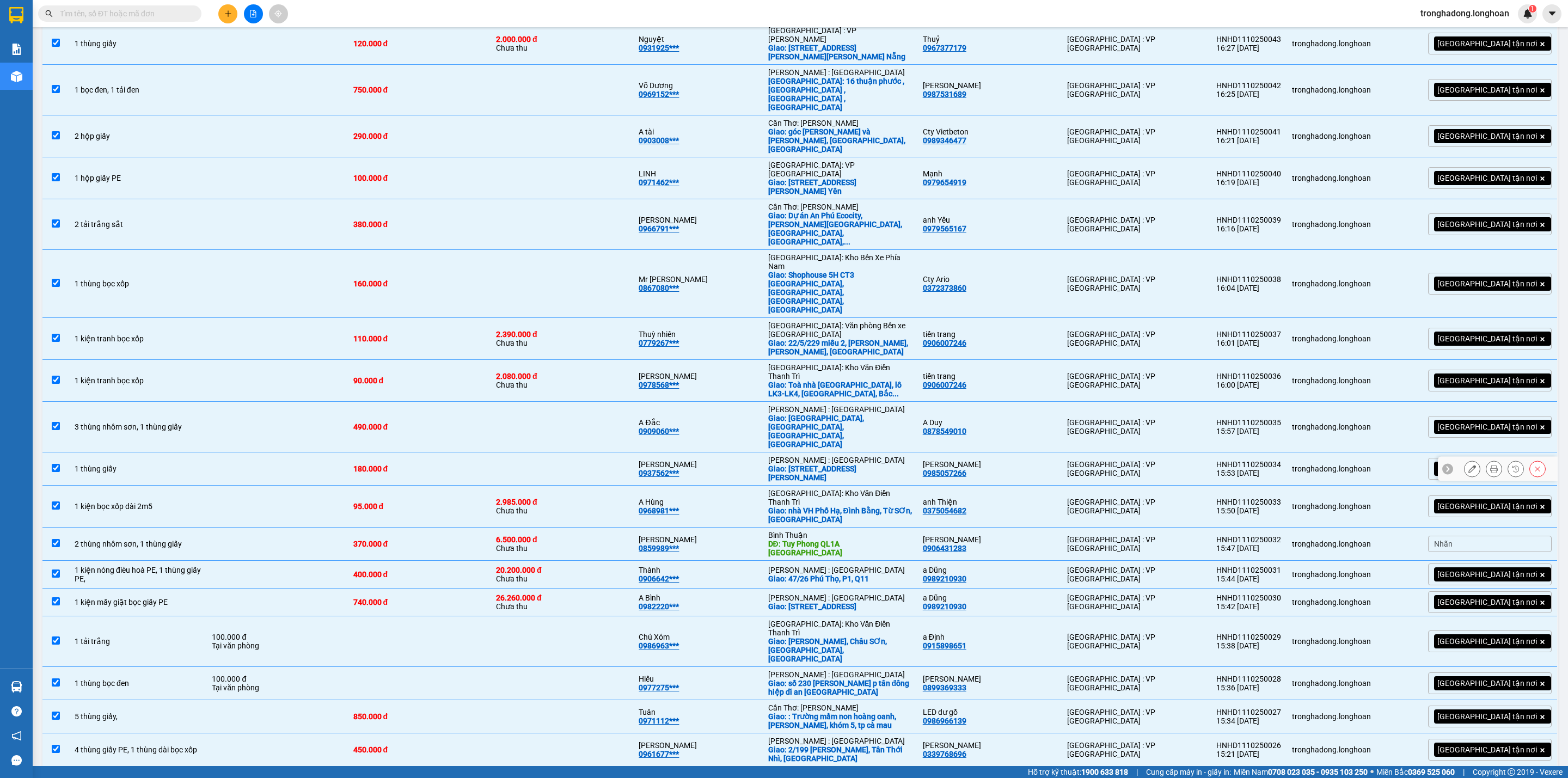
scroll to position [913, 0]
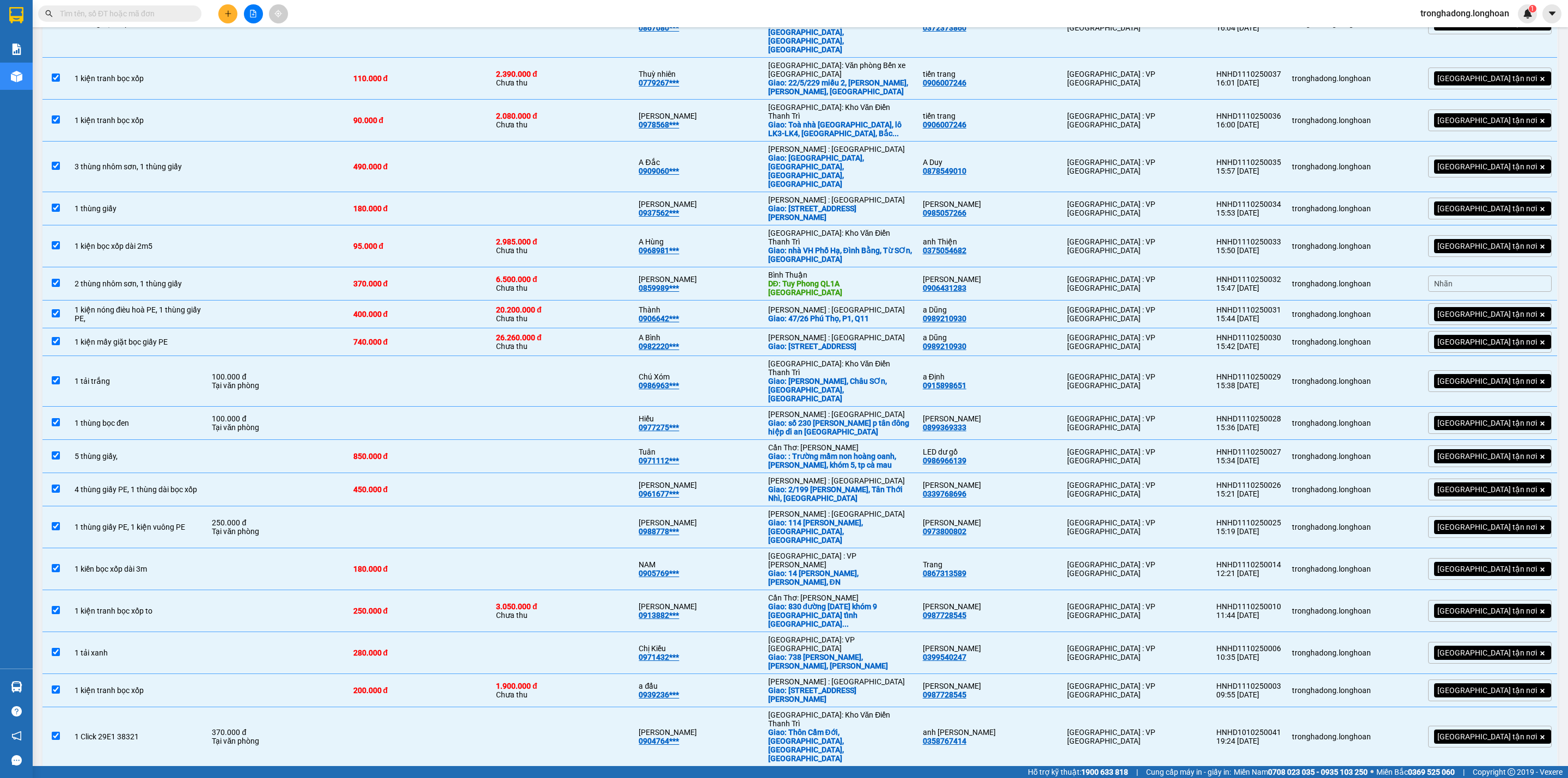
checkbox input "false"
click at [166, 766] on td "1 kiện gỗ" at bounding box center [138, 787] width 137 height 42
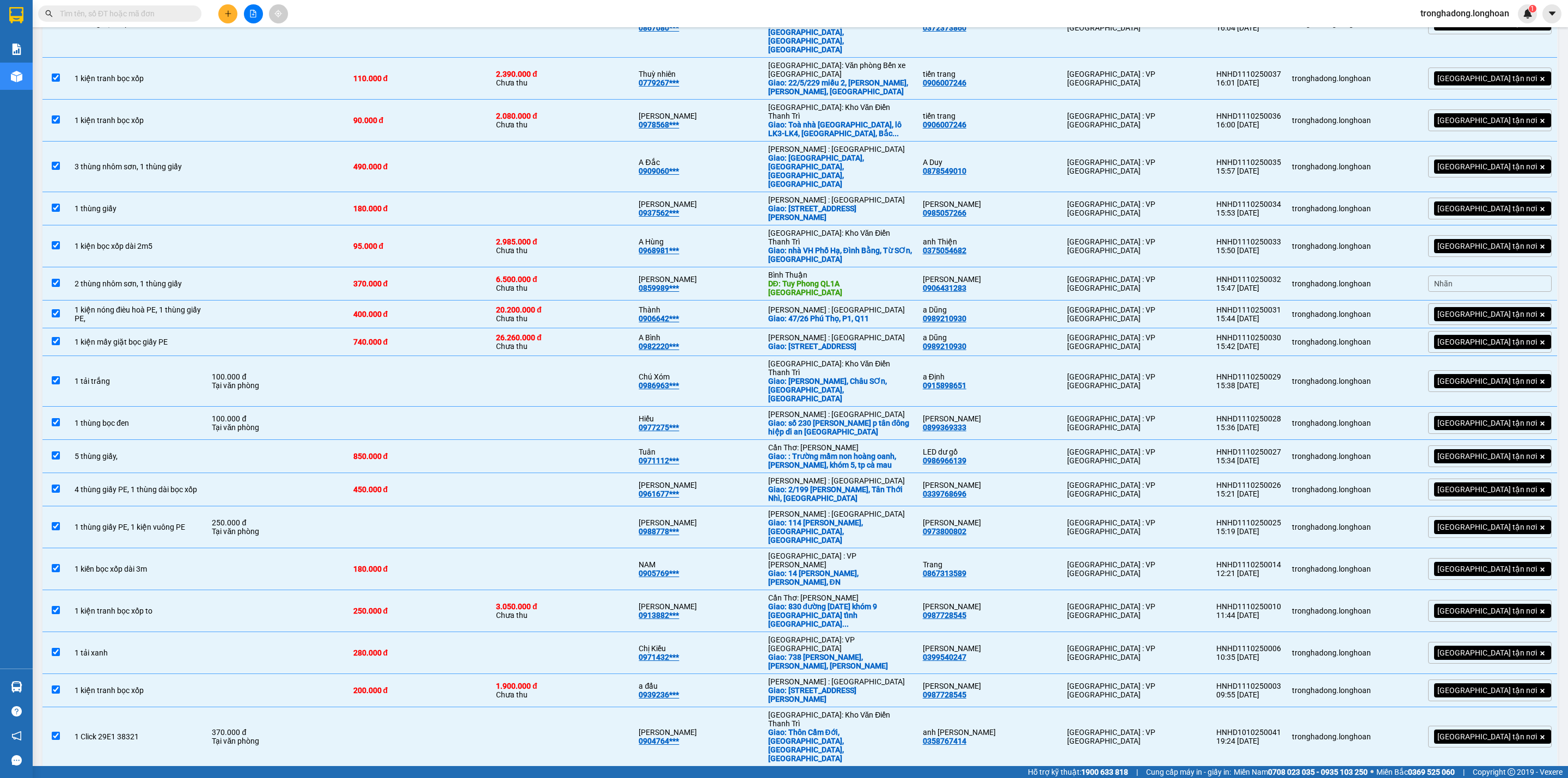
checkbox input "false"
click at [157, 648] on div "1 tải xanh" at bounding box center [138, 652] width 126 height 8
checkbox input "false"
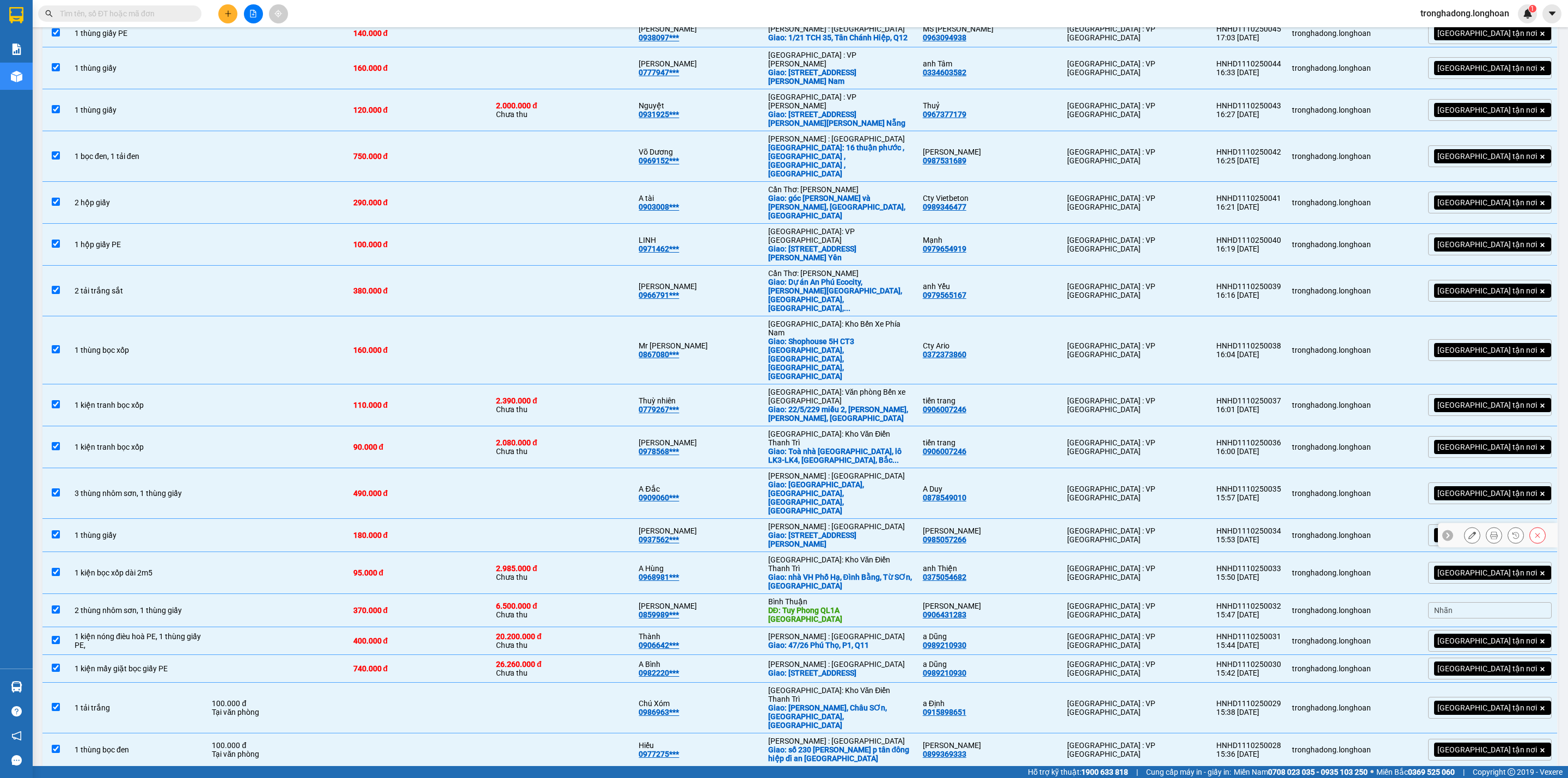
scroll to position [423, 0]
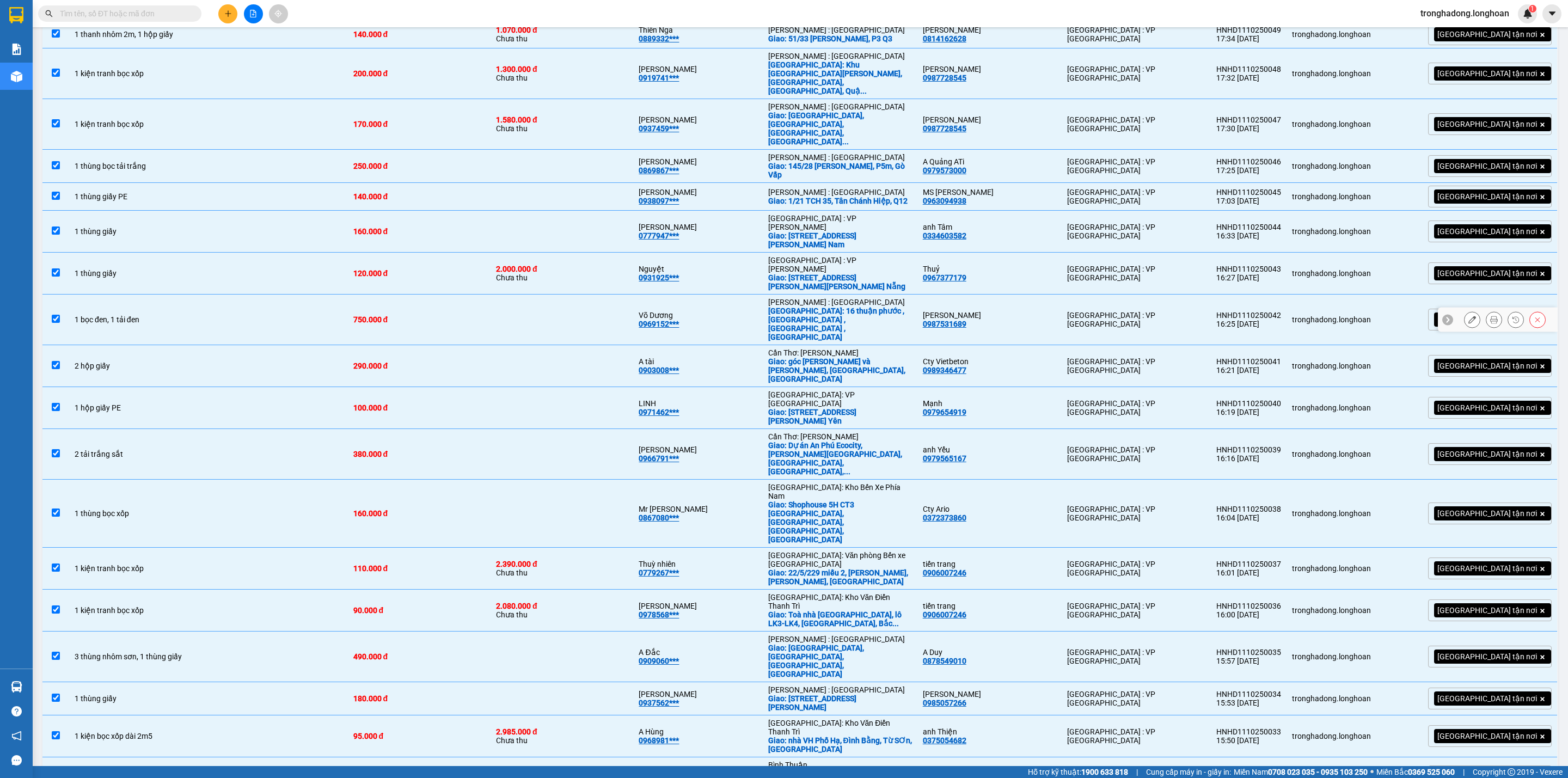
click at [145, 295] on td "1 bọc đen, 1 tải đen" at bounding box center [138, 320] width 137 height 51
checkbox input "false"
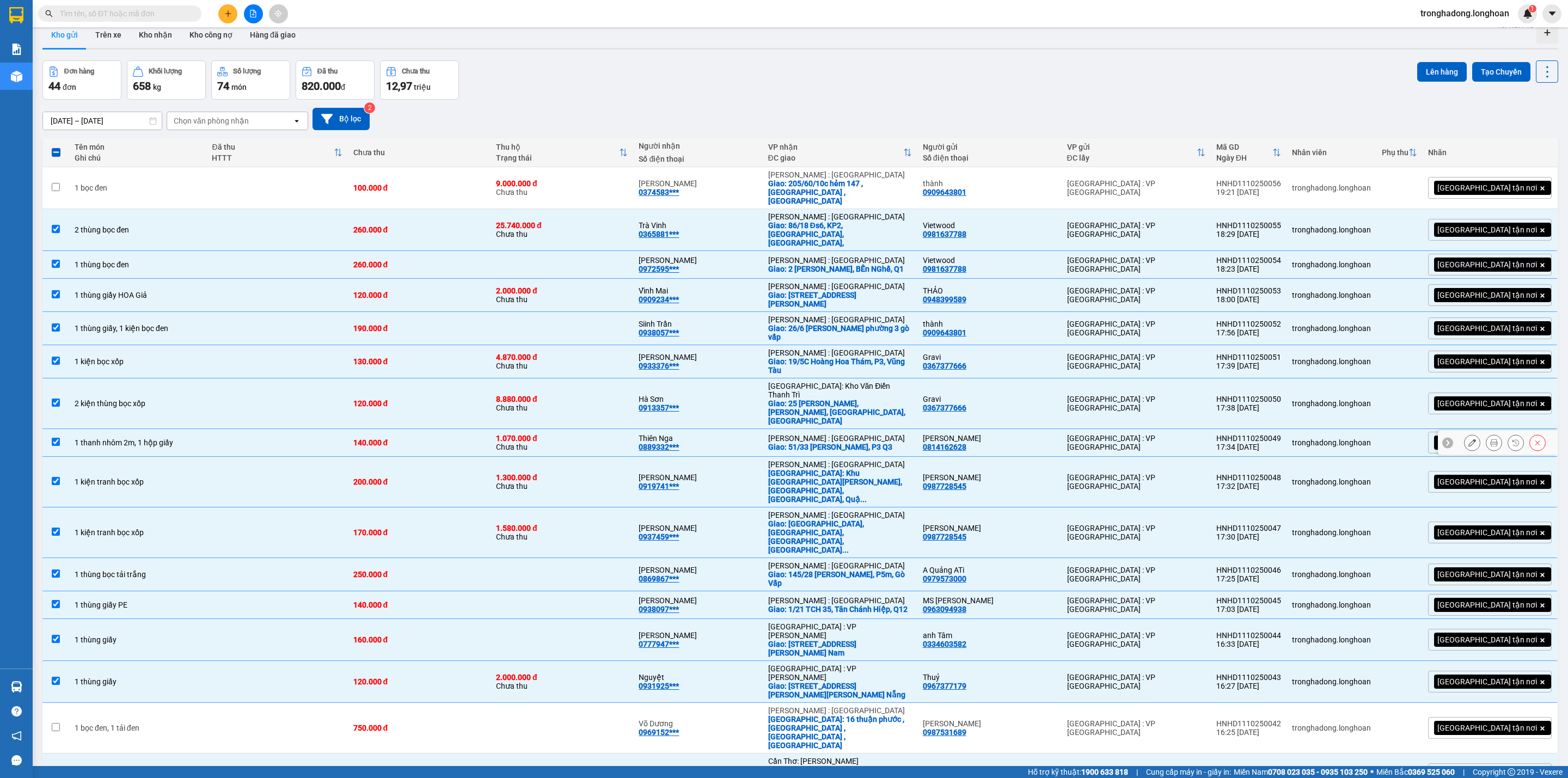
scroll to position [0, 0]
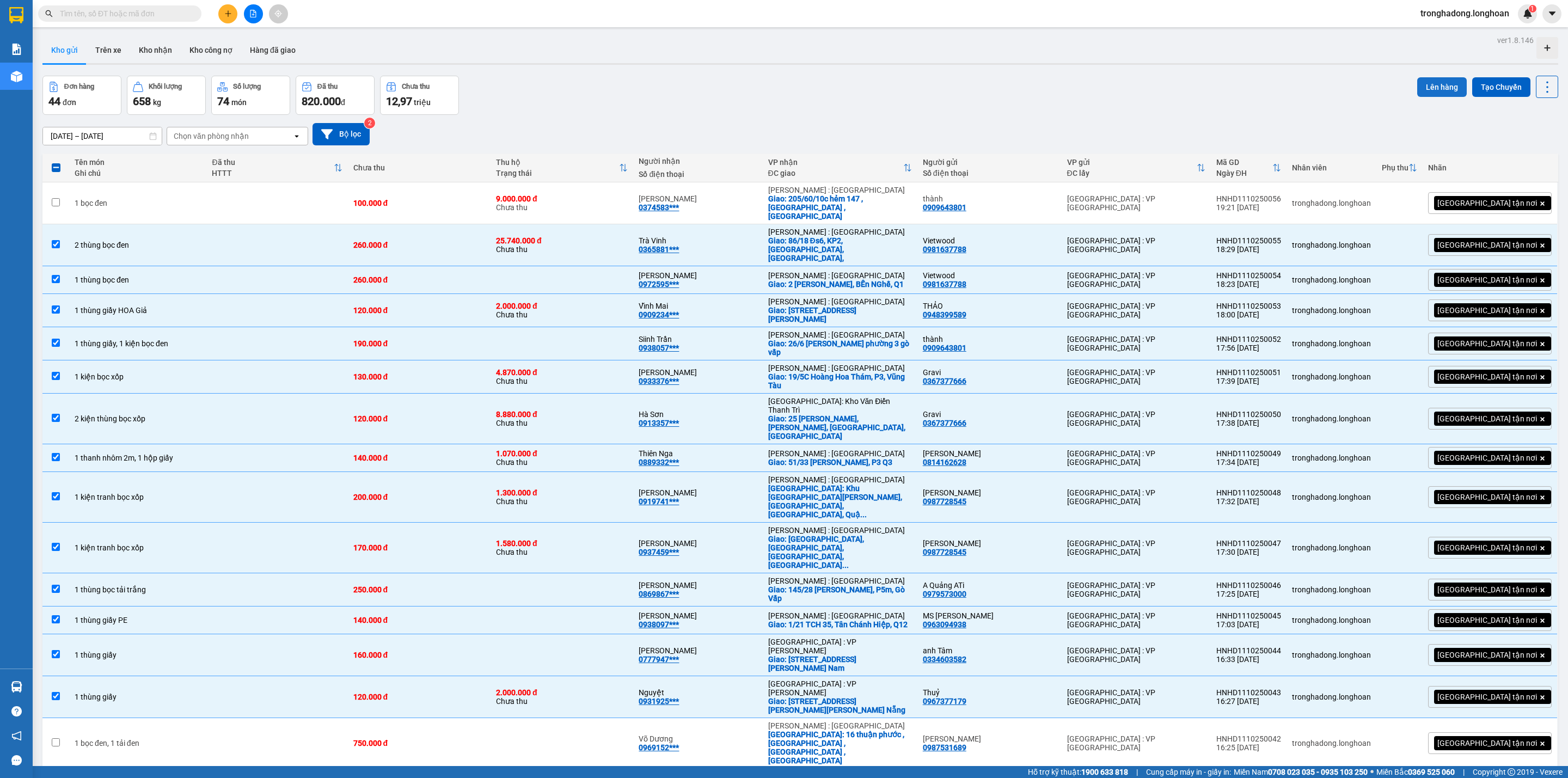
click at [1427, 93] on button "Lên hàng" at bounding box center [1442, 86] width 49 height 19
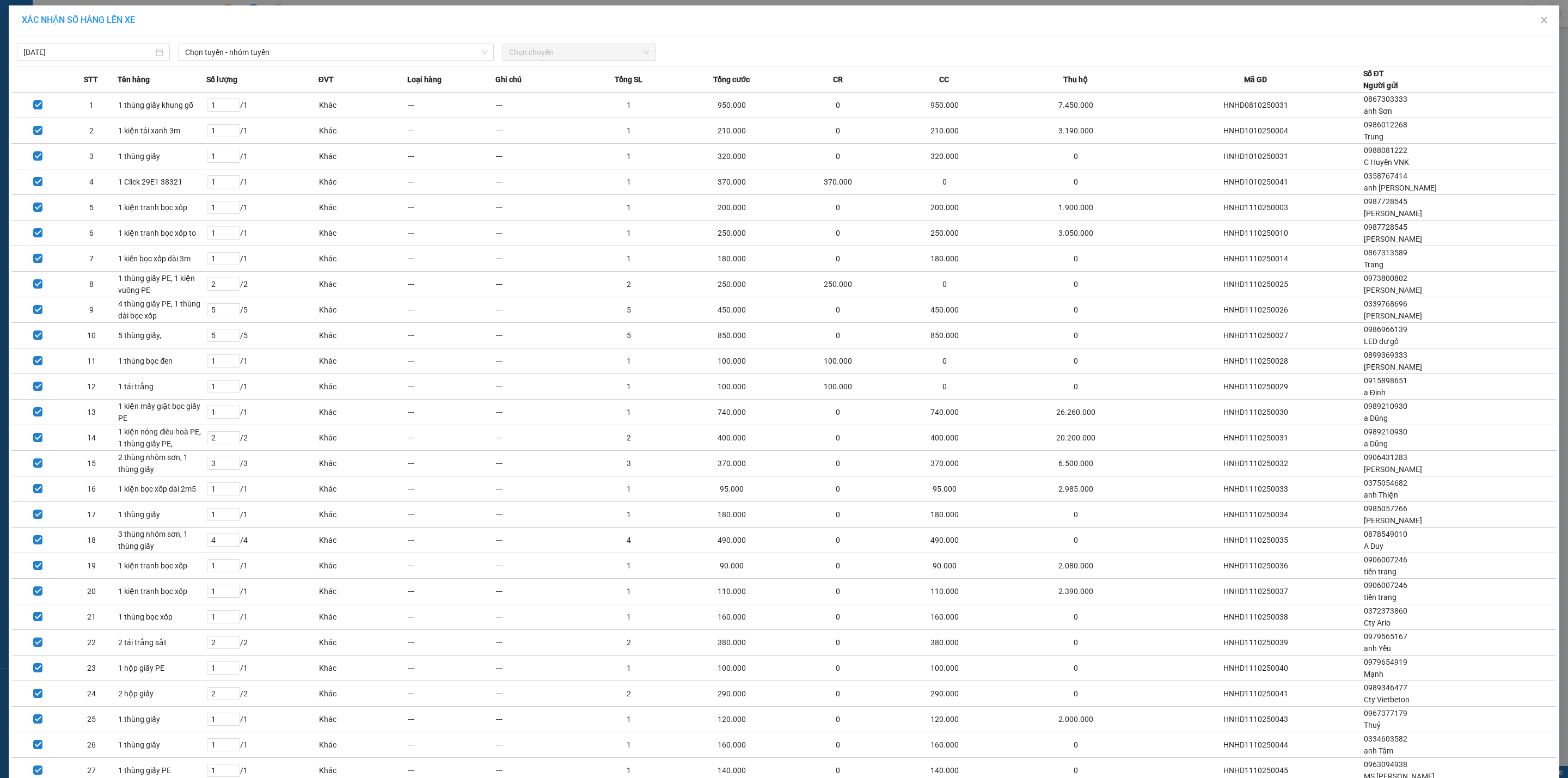
click at [273, 61] on div "Chọn tuyến - nhóm tuyến" at bounding box center [336, 52] width 324 height 18
click at [272, 52] on span "Chọn tuyến - nhóm tuyến" at bounding box center [336, 52] width 303 height 16
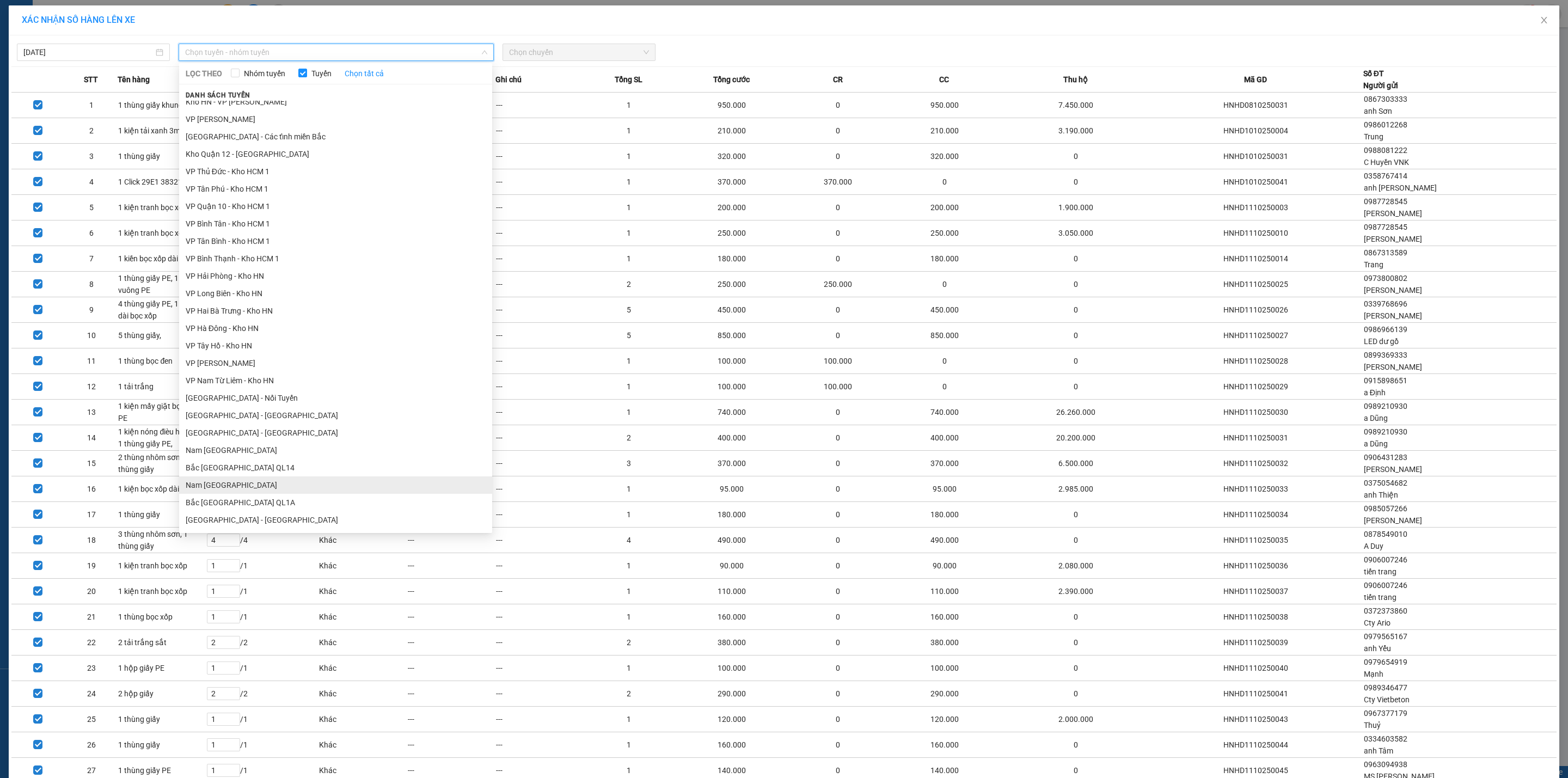
scroll to position [459, 0]
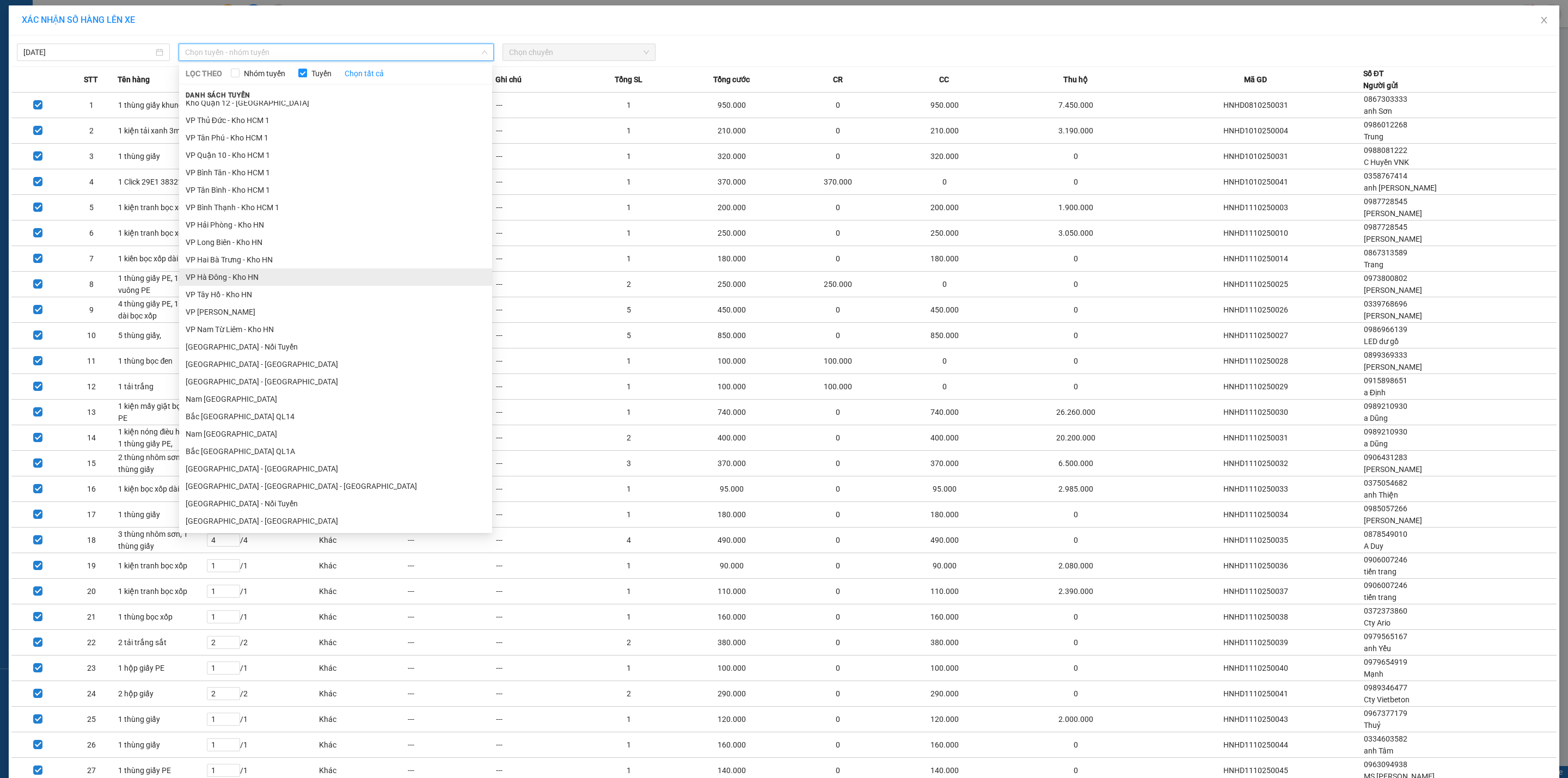
click at [250, 271] on li "VP Hà Đông - Kho HN" at bounding box center [336, 277] width 313 height 18
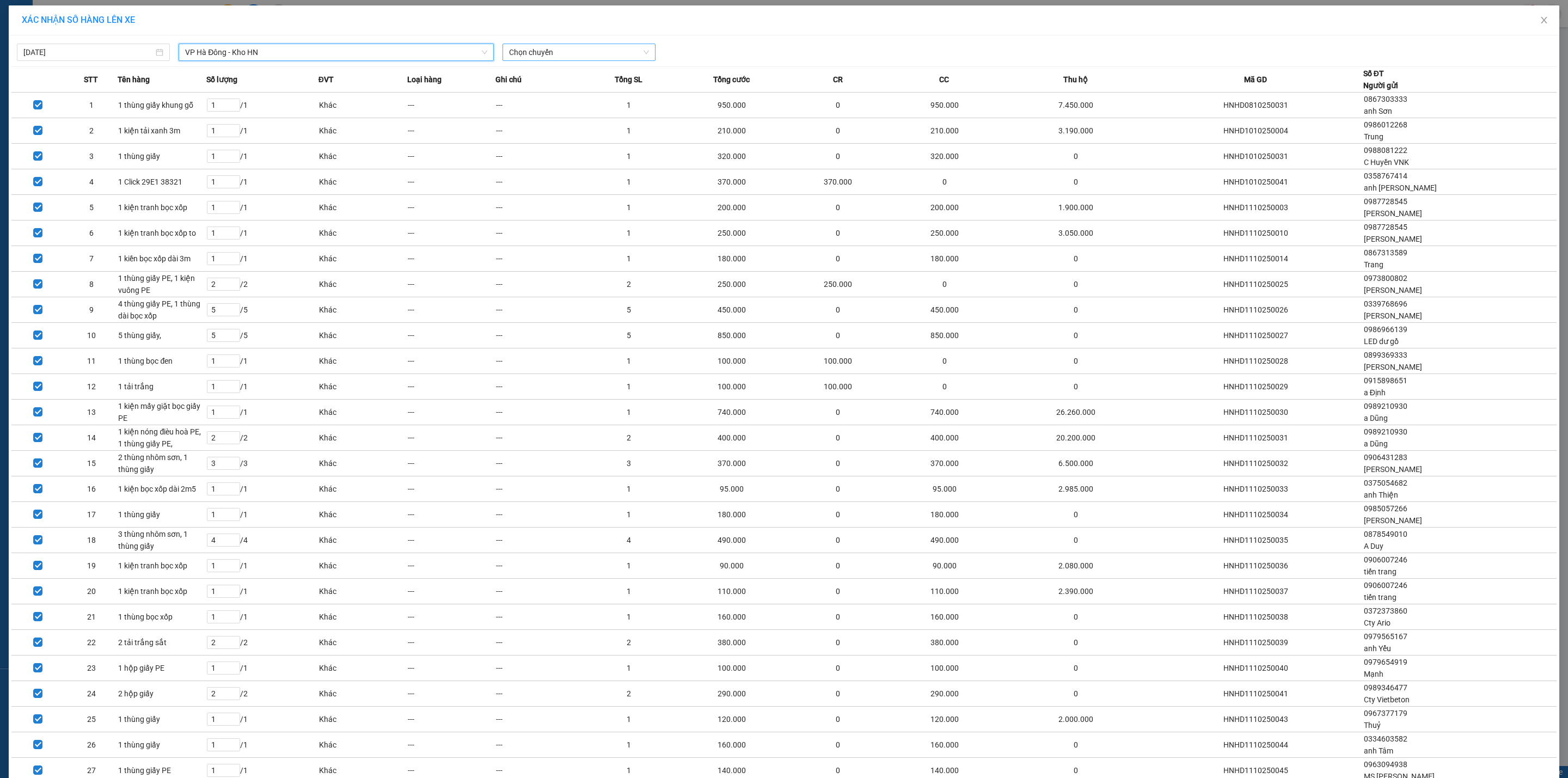
drag, startPoint x: 578, startPoint y: 56, endPoint x: 573, endPoint y: 59, distance: 5.8
click at [577, 55] on span "Chọn chuyến" at bounding box center [579, 52] width 140 height 16
click at [525, 109] on div "19:20 (TC) - 29E-139.71" at bounding box center [547, 109] width 85 height 12
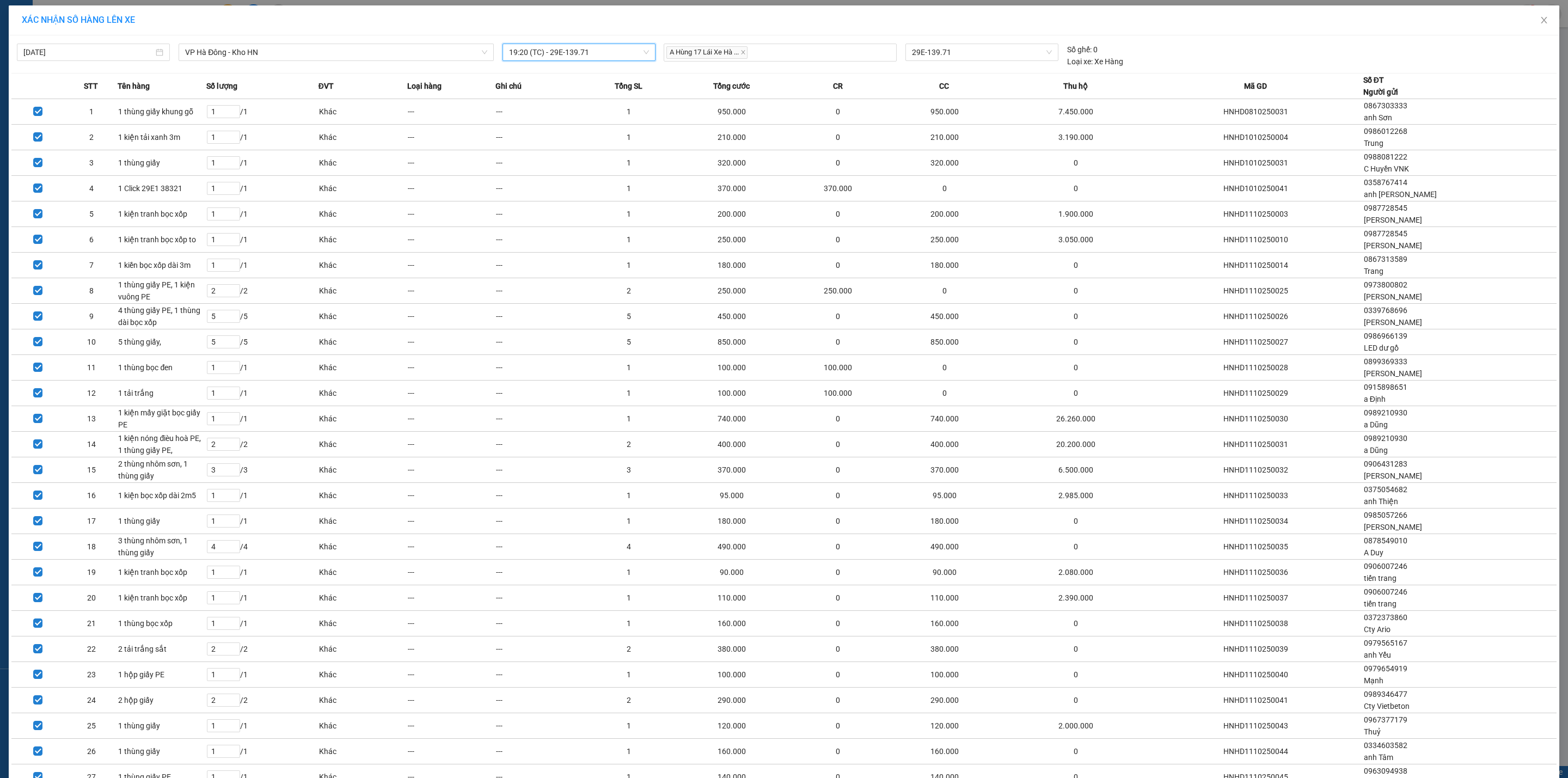
scroll to position [351, 0]
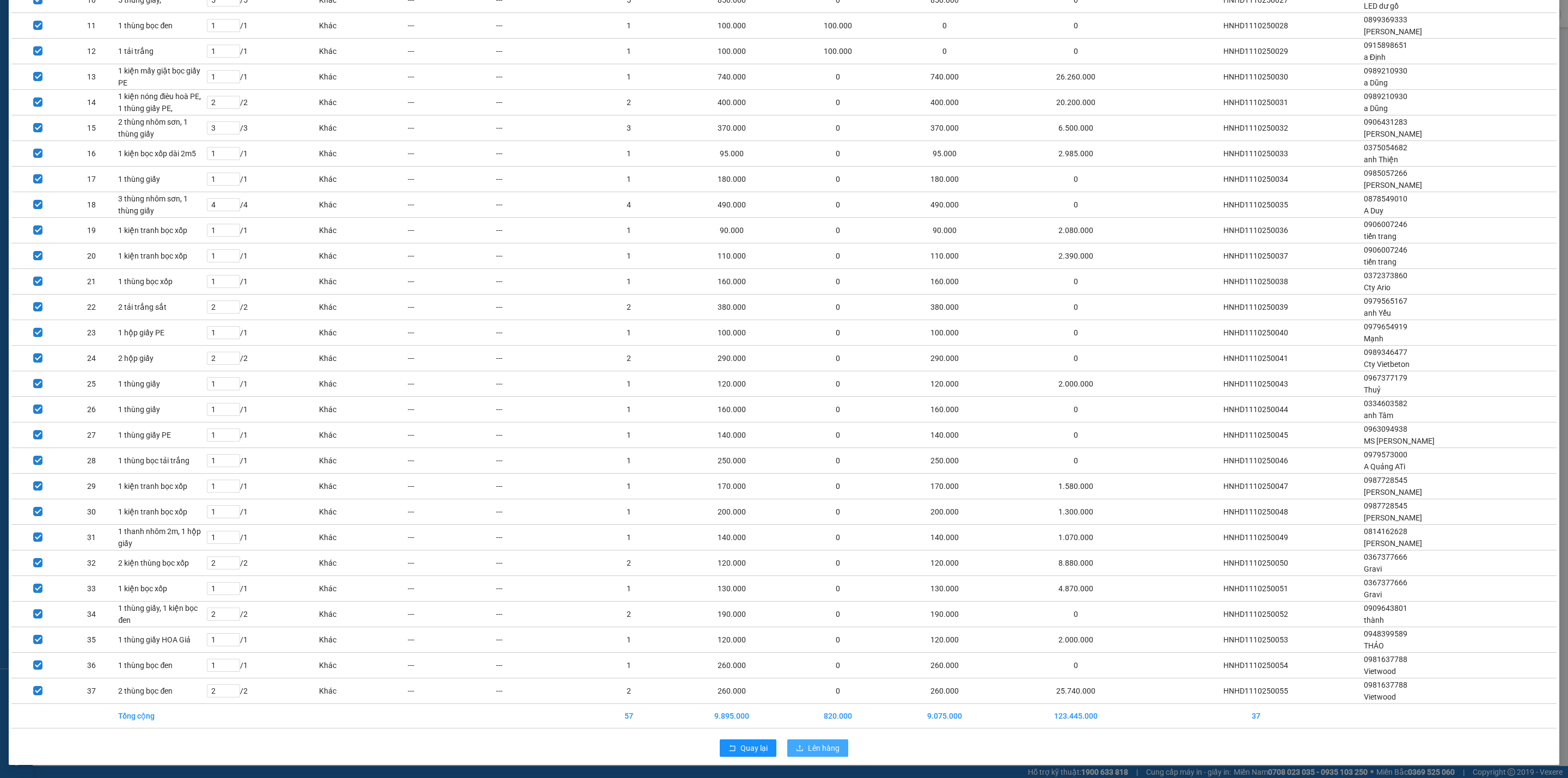
click at [811, 746] on span "Lên hàng" at bounding box center [824, 748] width 32 height 12
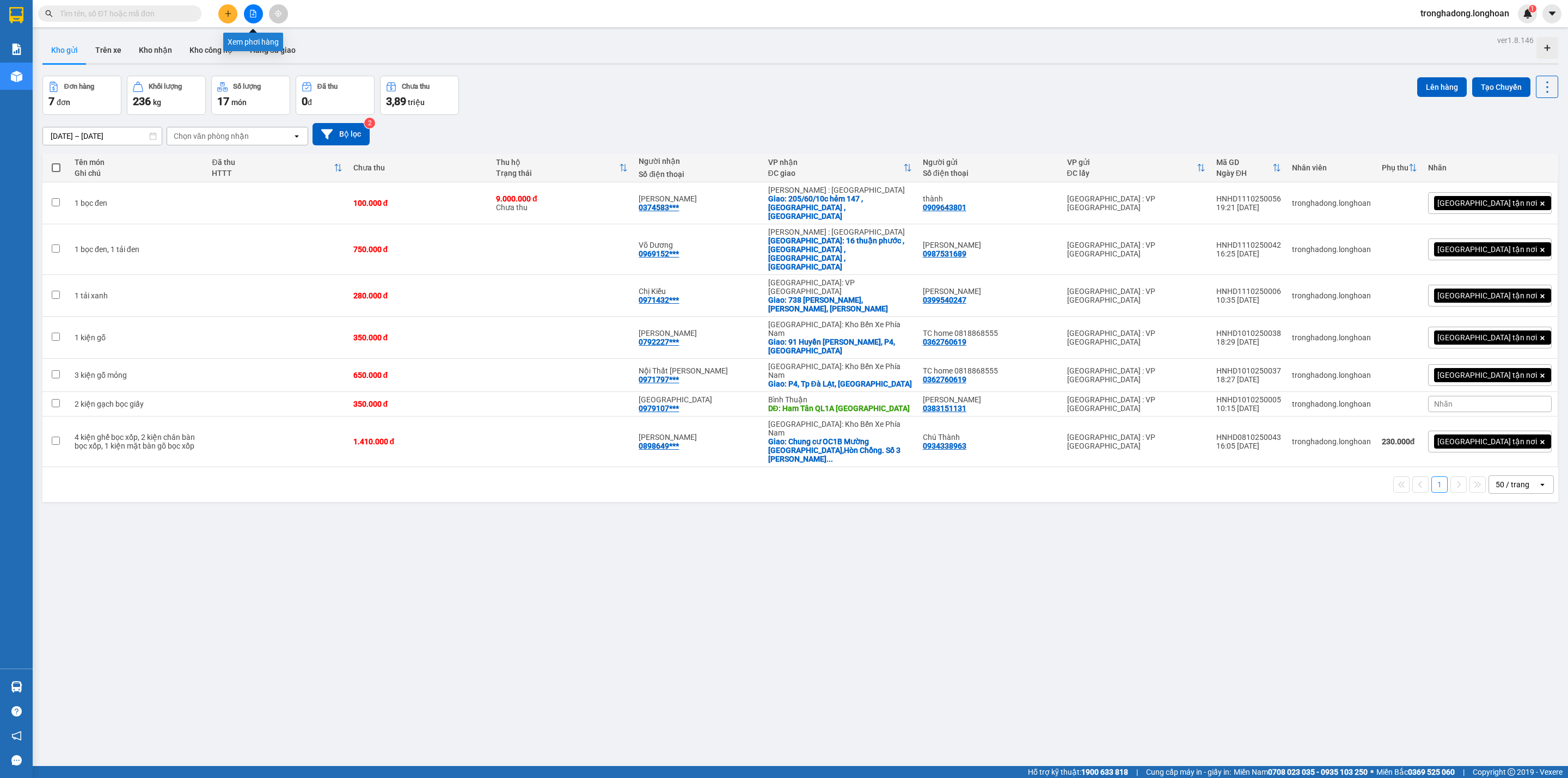
click at [250, 17] on icon "file-add" at bounding box center [253, 14] width 6 height 8
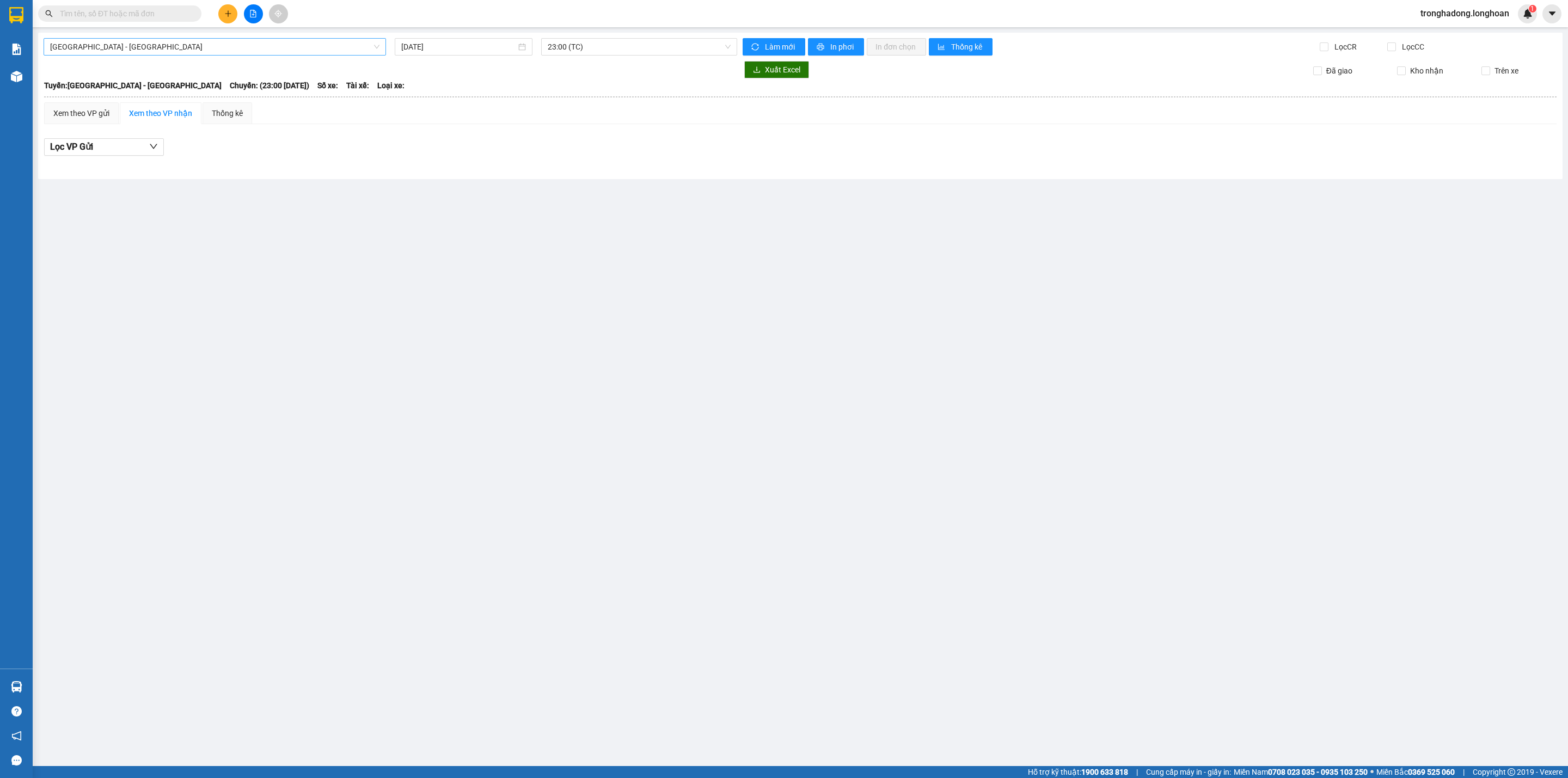
click at [337, 44] on span "[GEOGRAPHIC_DATA] - [GEOGRAPHIC_DATA]" at bounding box center [215, 46] width 329 height 16
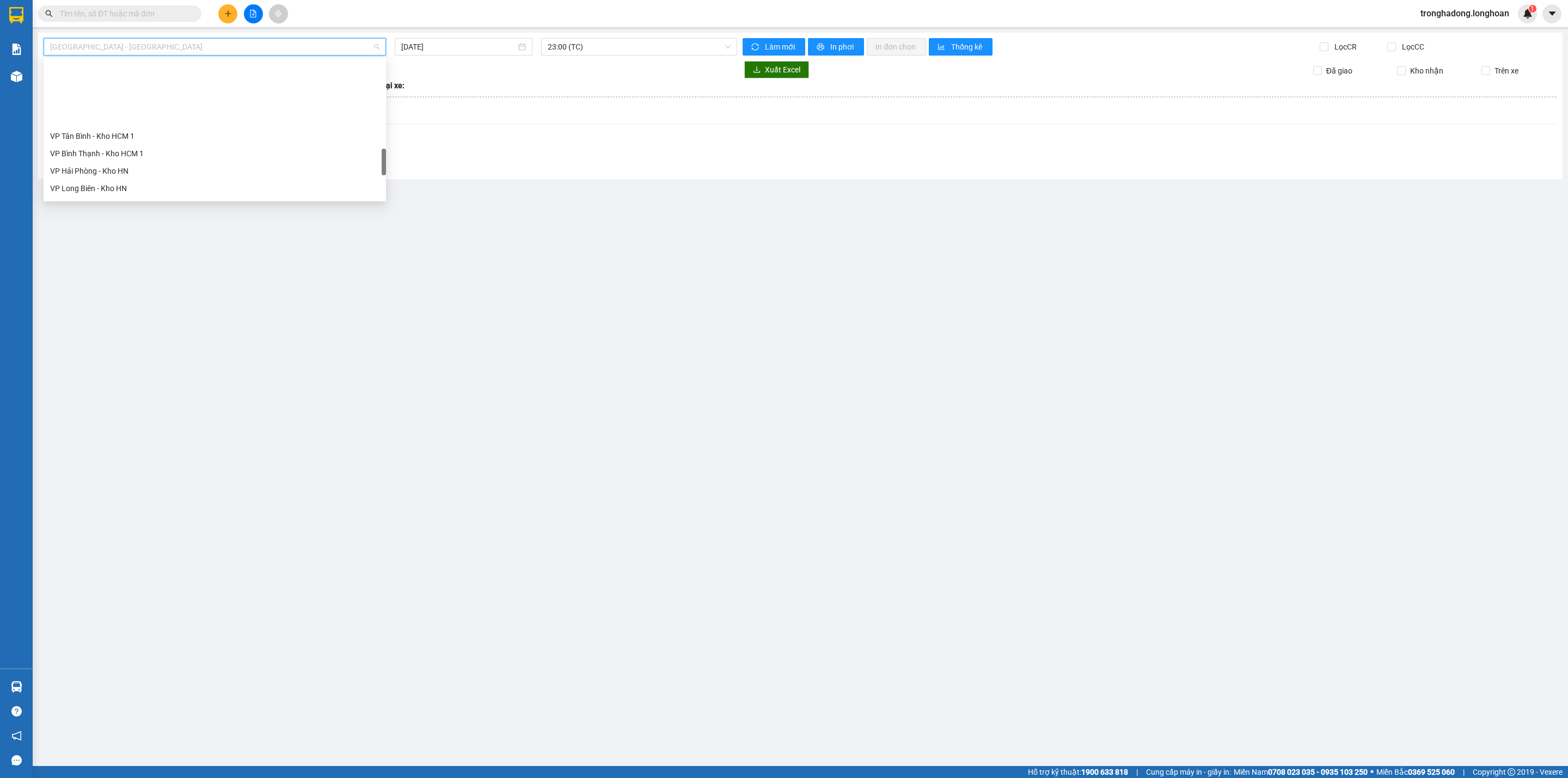
scroll to position [572, 0]
click at [98, 137] on div "VP Hà Đông - Kho HN" at bounding box center [215, 142] width 329 height 12
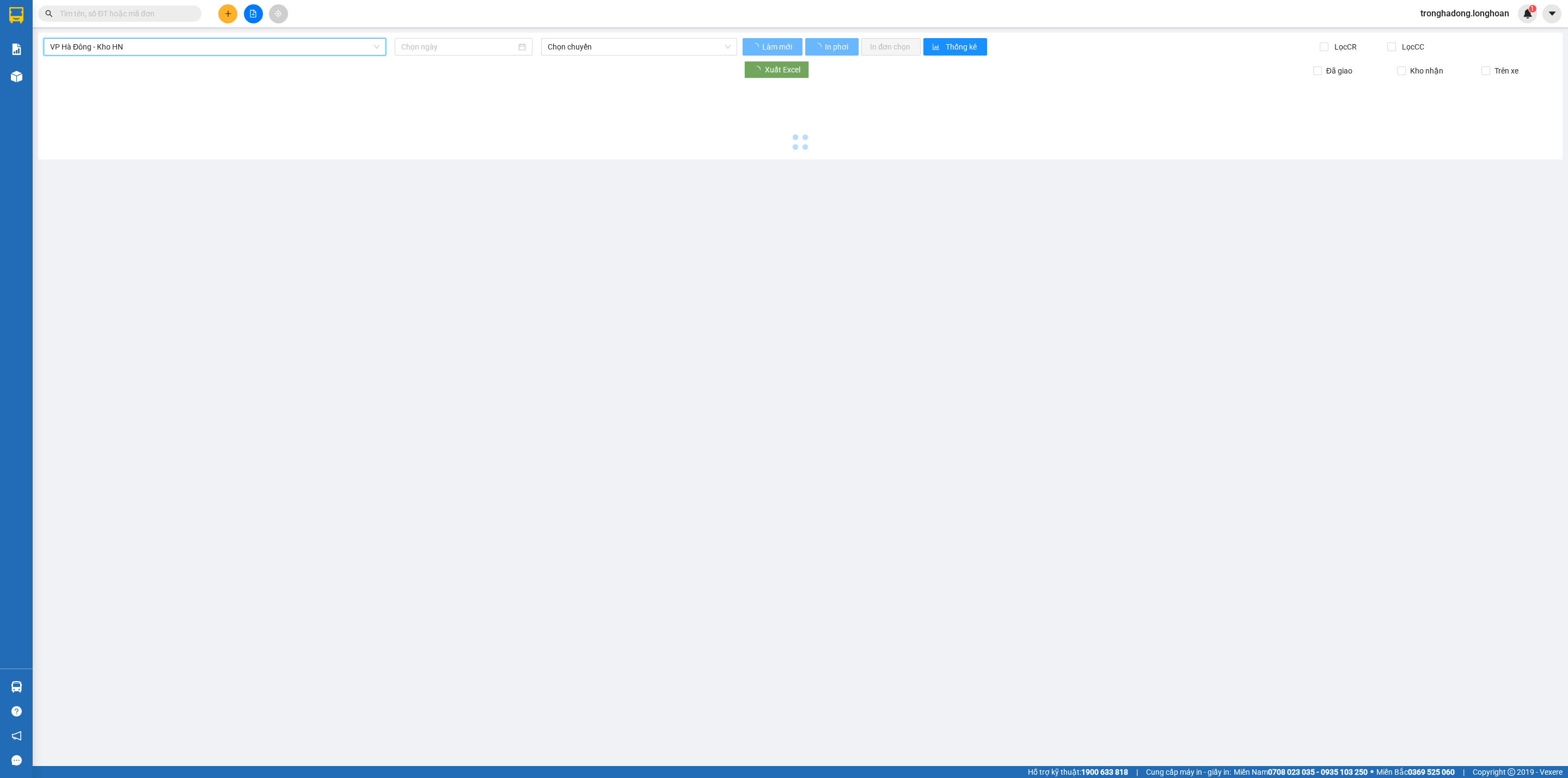
type input "[DATE]"
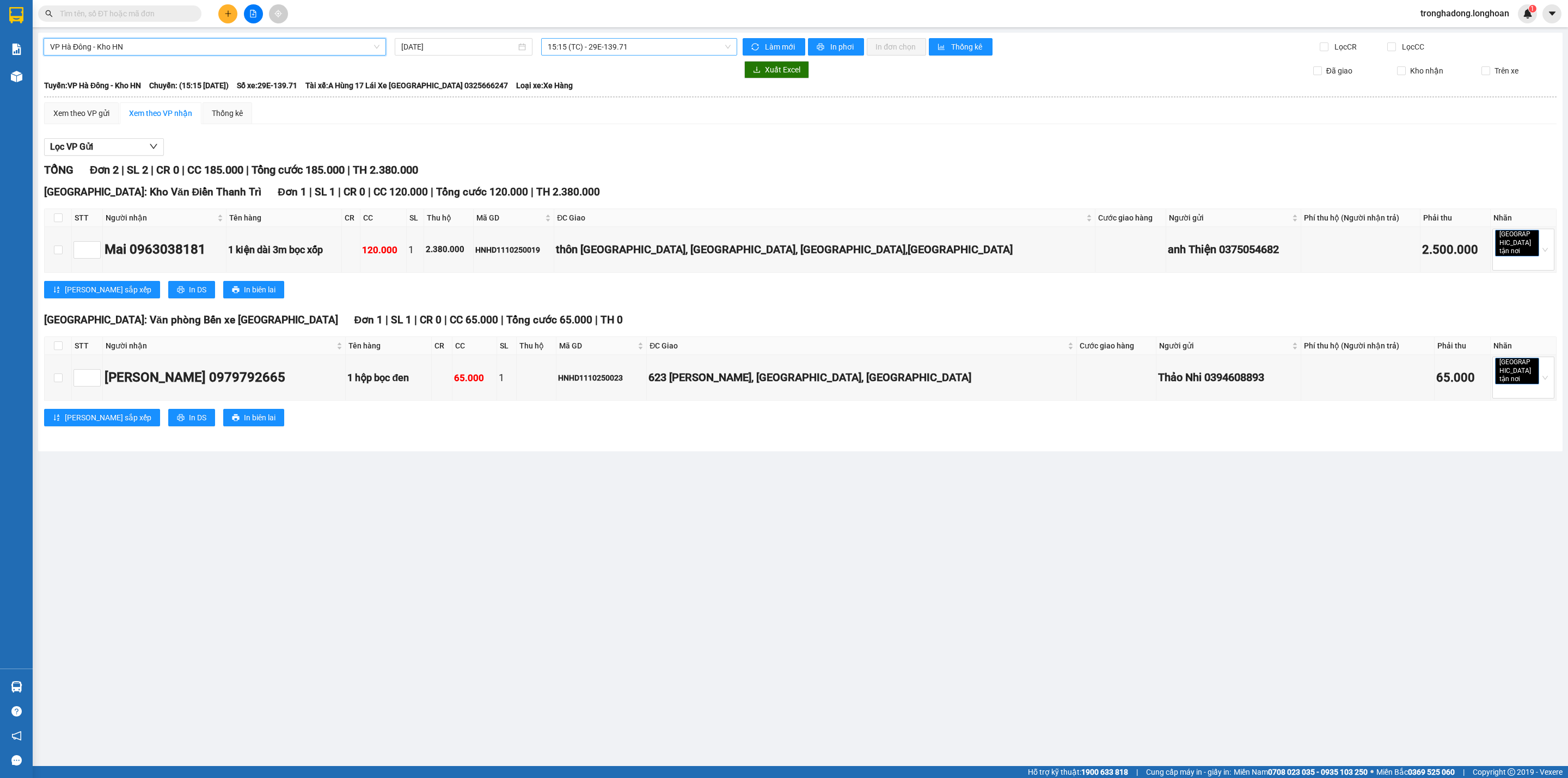
click at [590, 48] on span "15:15 (TC) - 29E-139.71" at bounding box center [640, 46] width 183 height 16
click at [580, 102] on div "19:20 (TC) - 29E-139.71" at bounding box center [590, 104] width 85 height 12
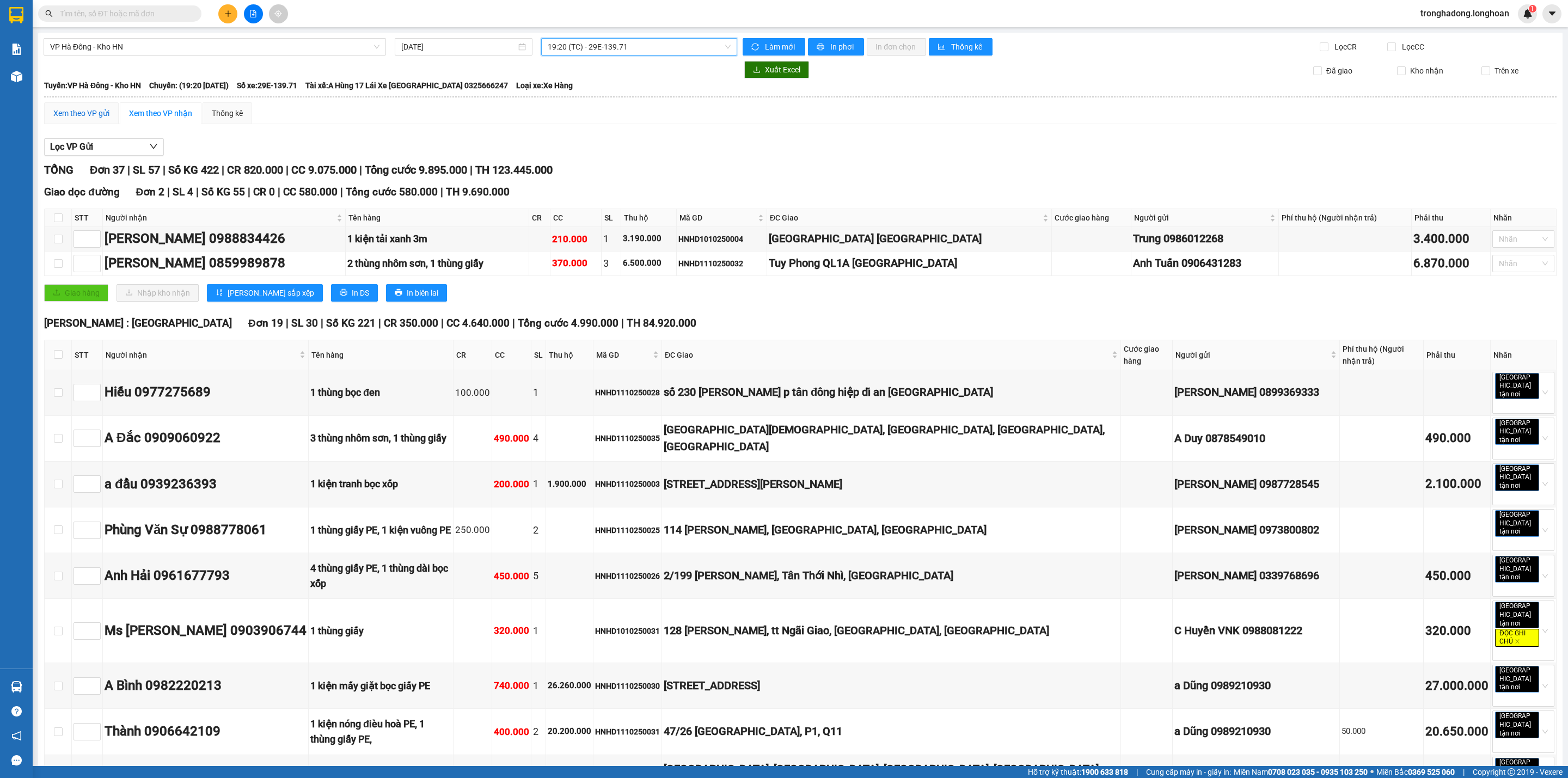
click at [105, 109] on div "Xem theo VP gửi" at bounding box center [81, 113] width 56 height 12
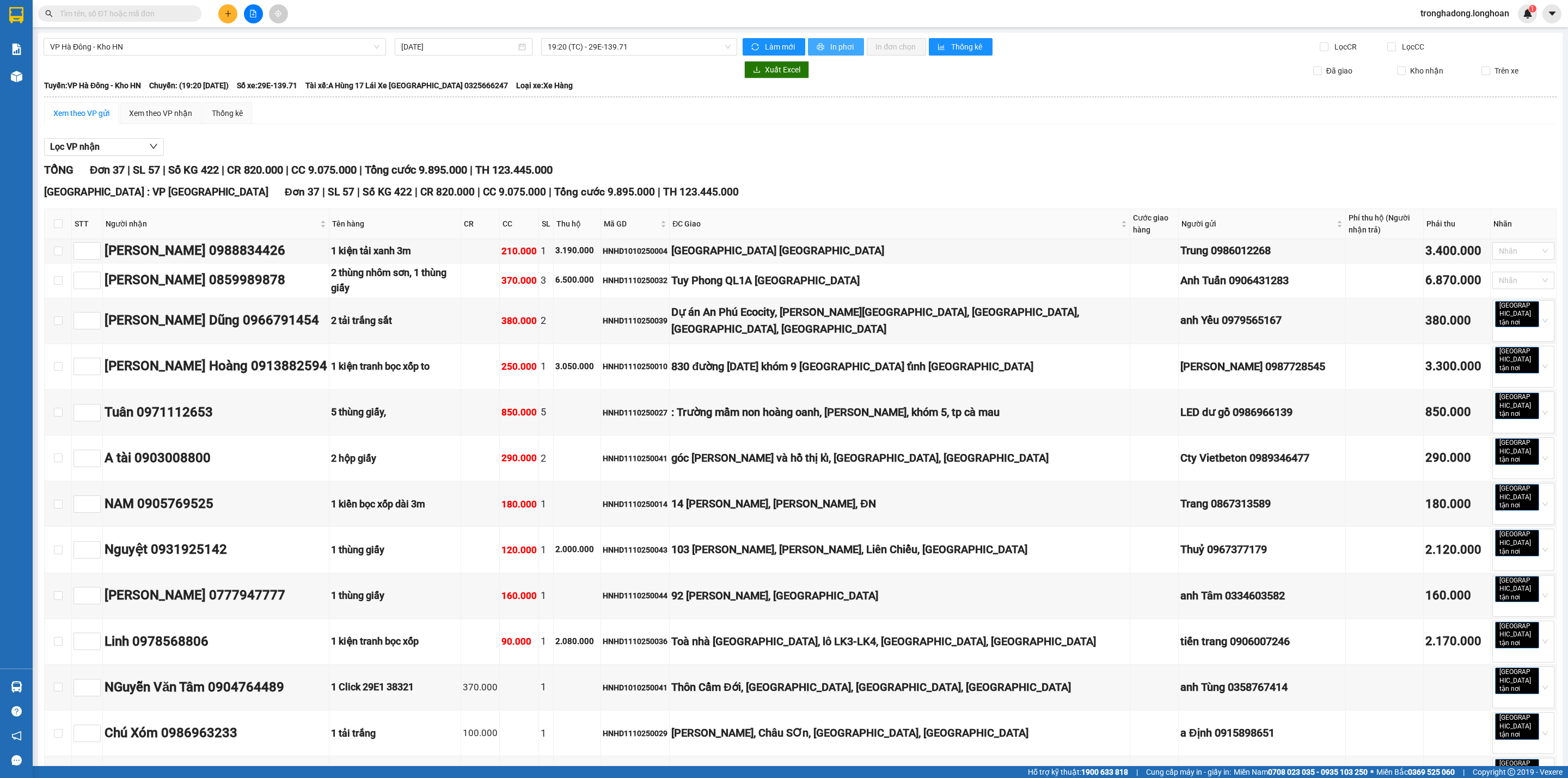
click at [834, 48] on span "In phơi" at bounding box center [843, 47] width 25 height 12
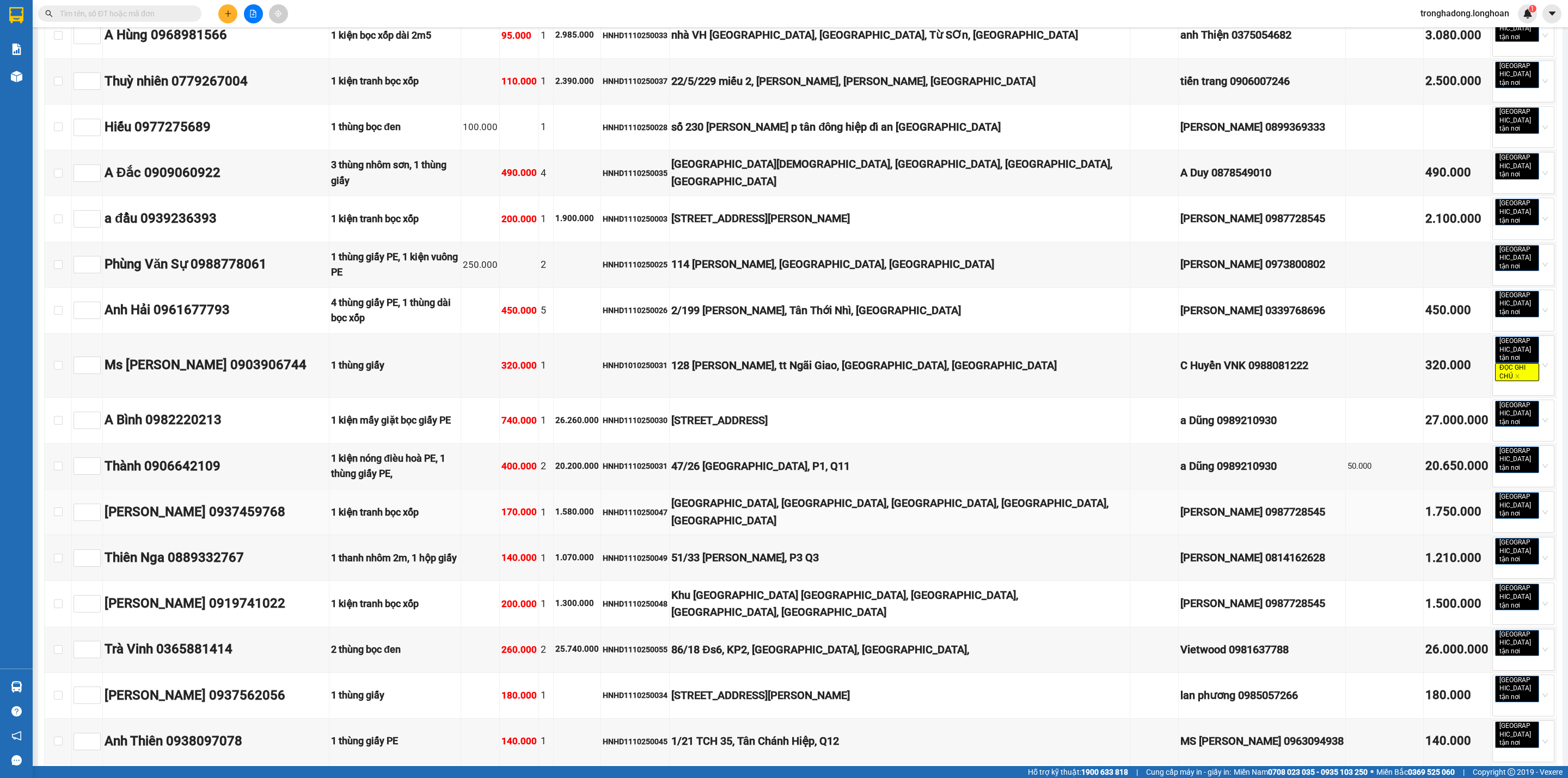
scroll to position [707, 0]
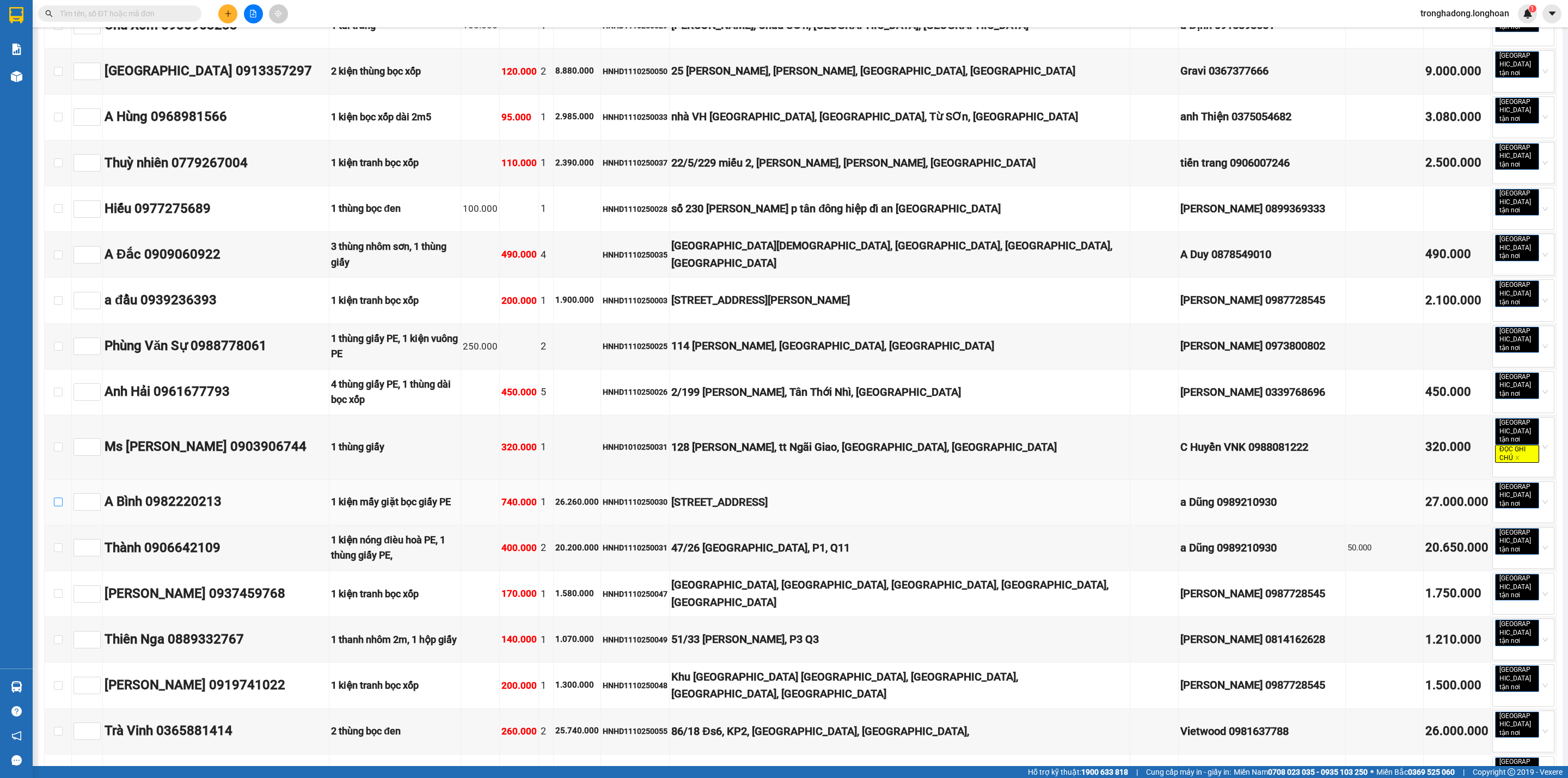
click at [55, 497] on input "checkbox" at bounding box center [58, 501] width 8 height 8
checkbox input "true"
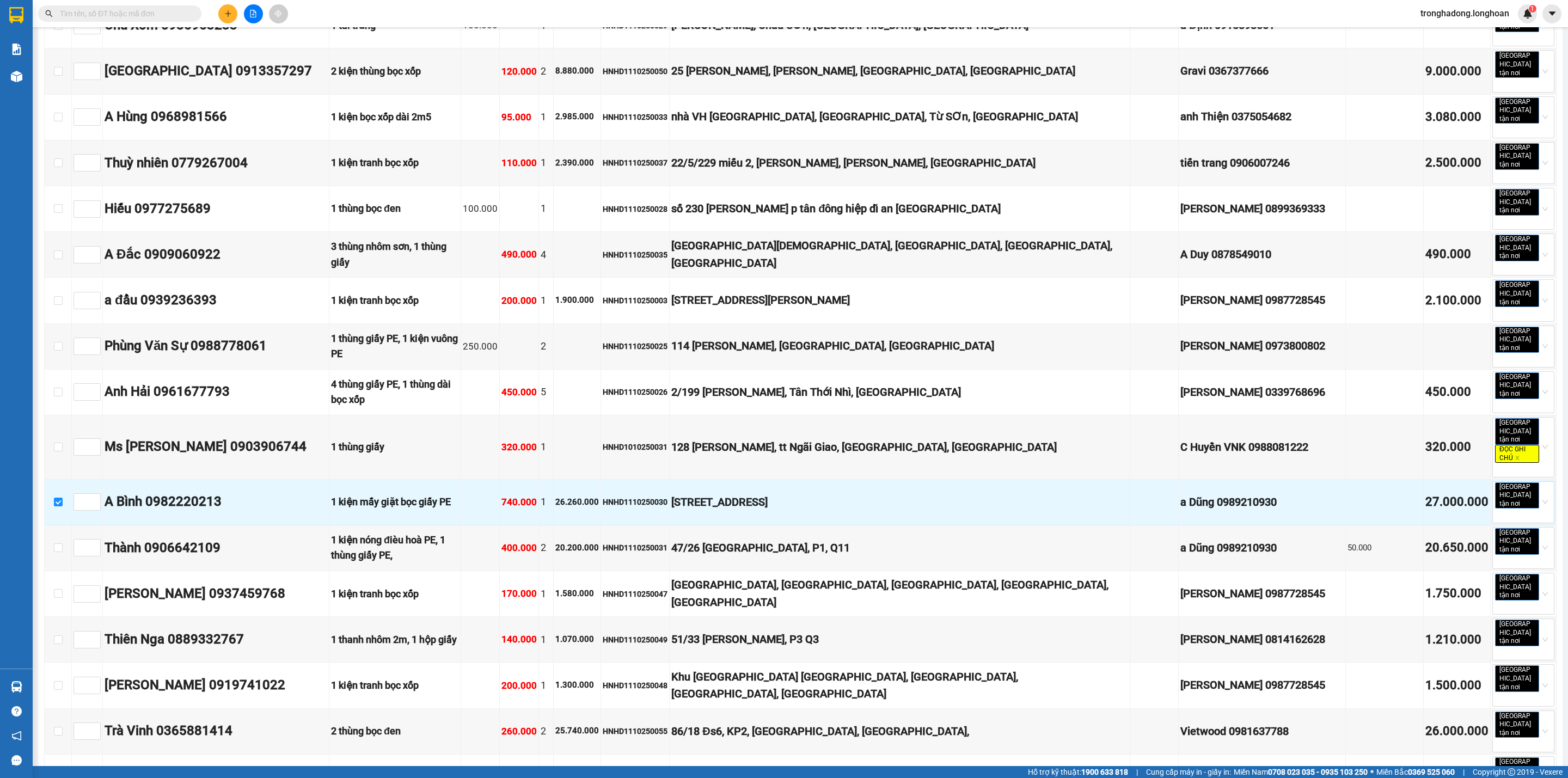
scroll to position [953, 0]
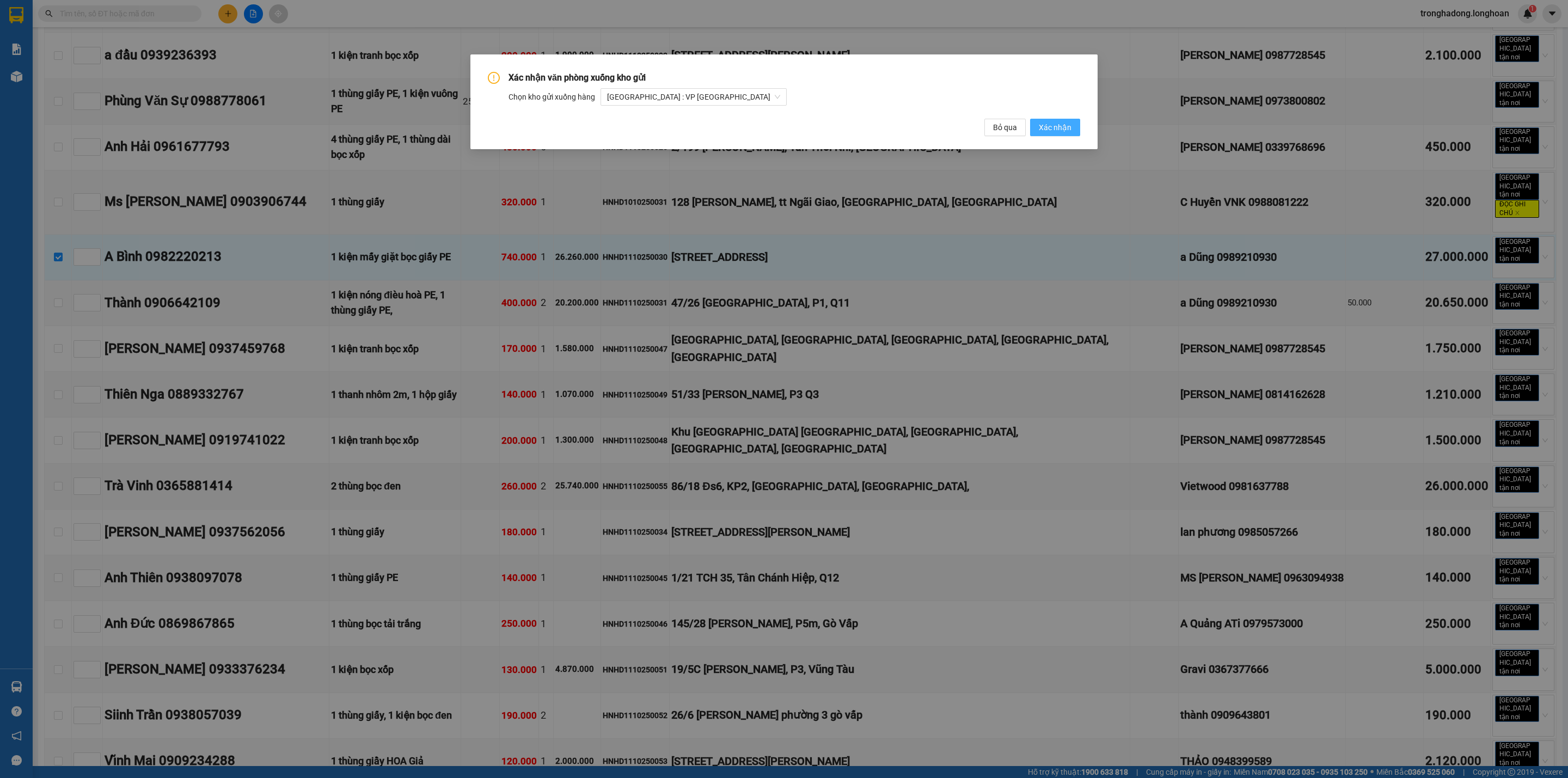
click at [1054, 126] on span "Xác nhận" at bounding box center [1055, 128] width 32 height 12
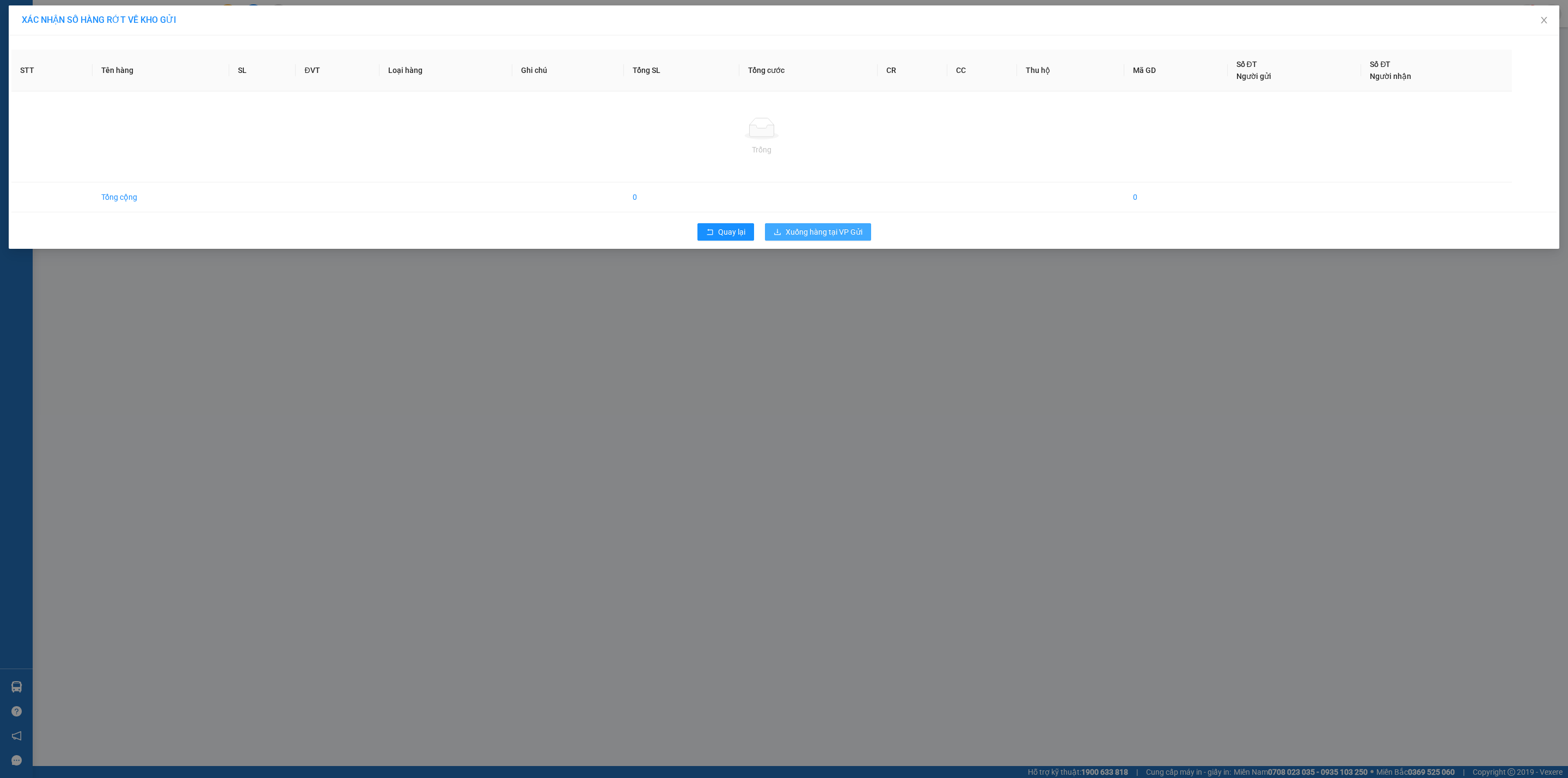
click at [825, 234] on span "Xuống hàng tại VP Gửi" at bounding box center [824, 232] width 77 height 12
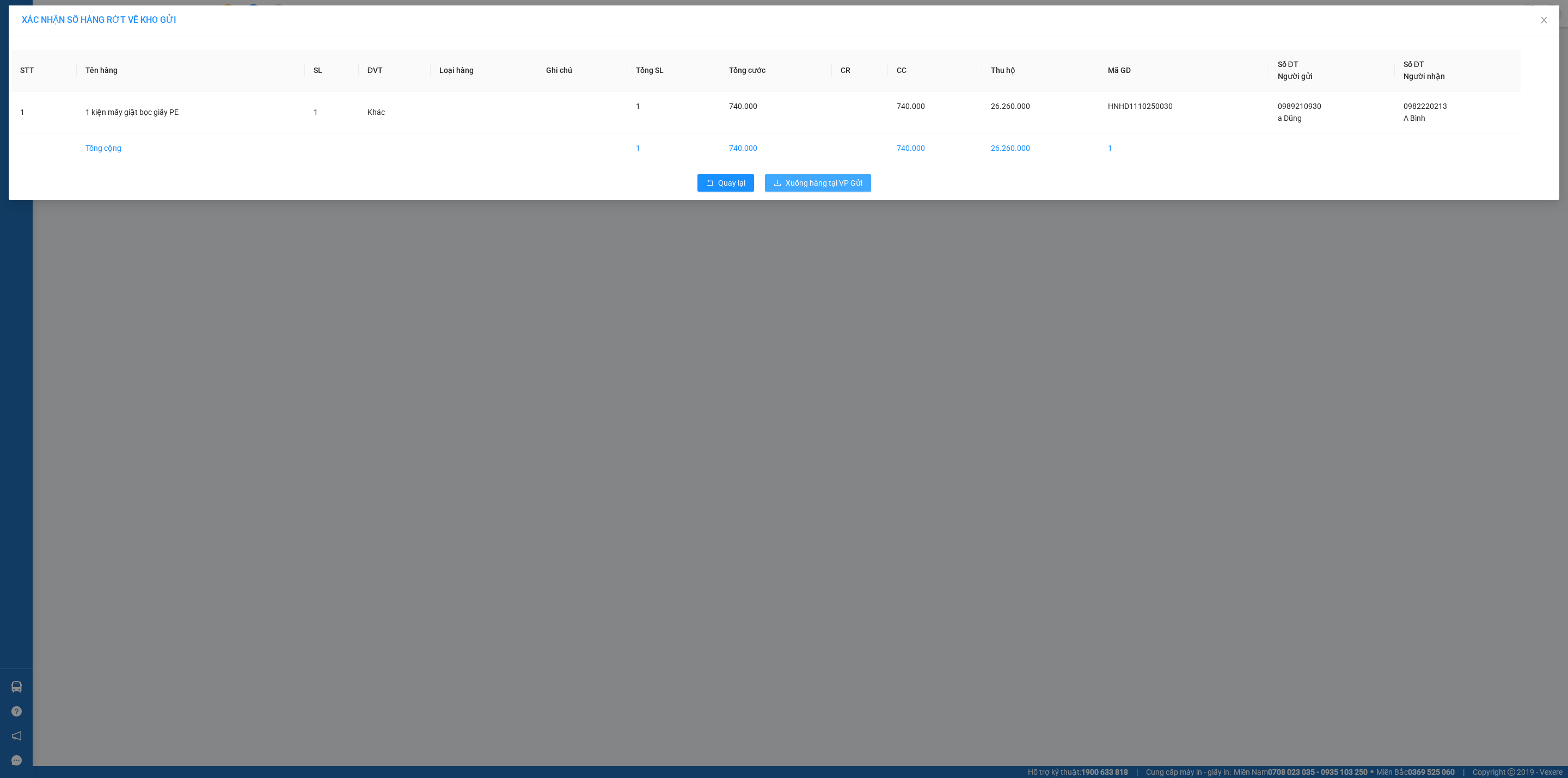
click at [817, 175] on div "Quay lại Xuống hàng tại VP Gửi" at bounding box center [784, 182] width 1545 height 28
click at [817, 176] on button "Xuống hàng tại VP Gửi" at bounding box center [818, 182] width 106 height 18
